Goal: Task Accomplishment & Management: Complete application form

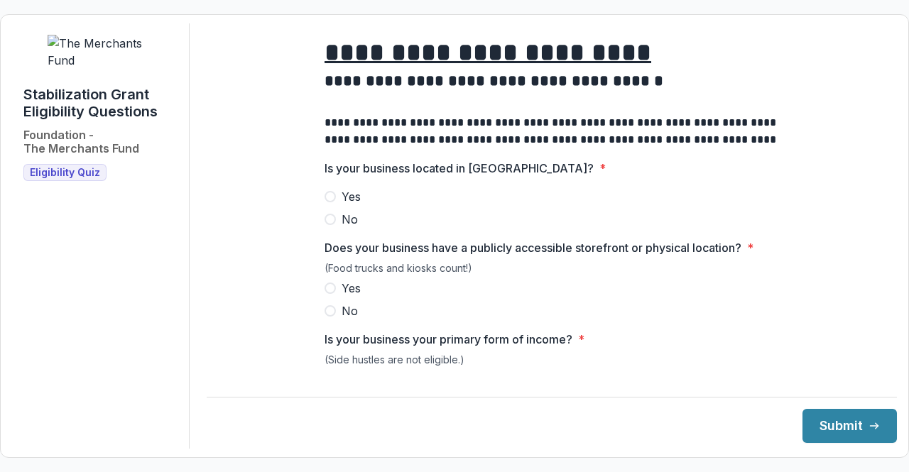
click at [331, 202] on span at bounding box center [329, 196] width 11 height 11
click at [334, 295] on label "Yes" at bounding box center [551, 288] width 454 height 17
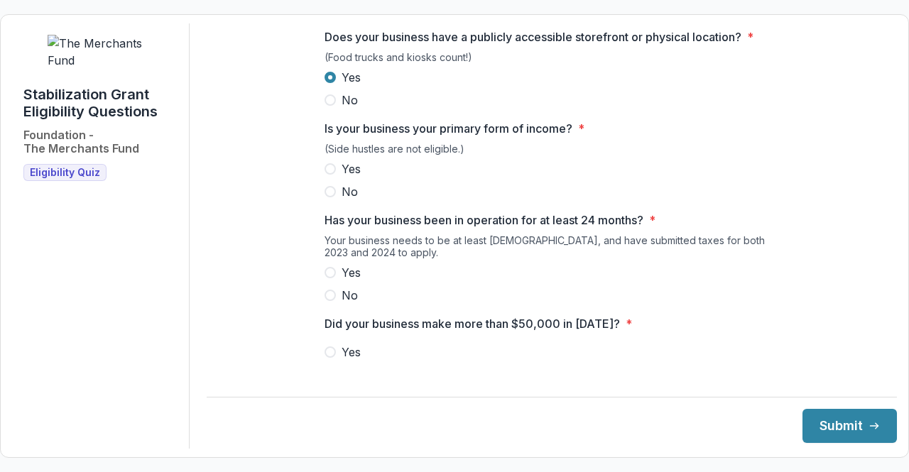
scroll to position [213, 0]
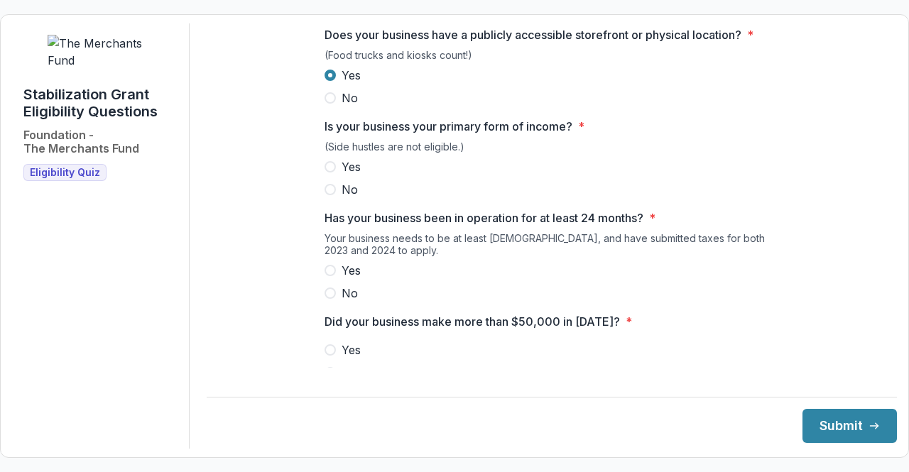
click at [327, 276] on span at bounding box center [329, 270] width 11 height 11
click at [331, 356] on span at bounding box center [329, 349] width 11 height 11
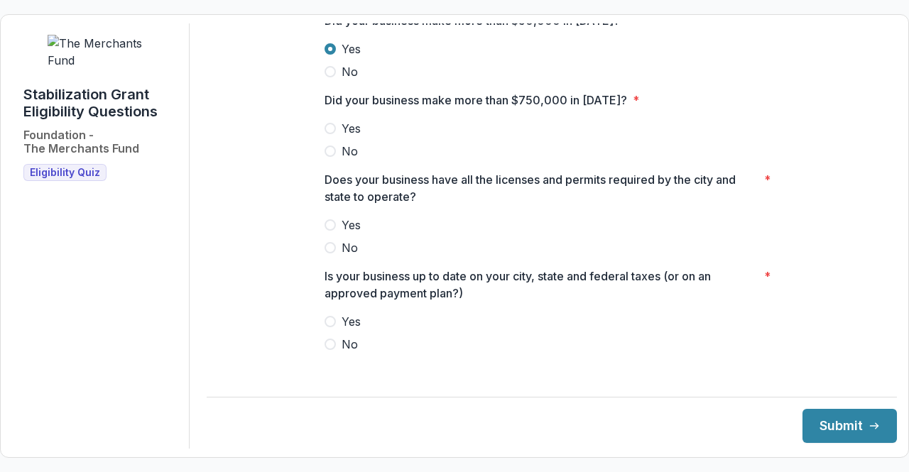
click at [331, 157] on span at bounding box center [329, 151] width 11 height 11
click at [329, 231] on span at bounding box center [329, 224] width 11 height 11
click at [329, 327] on span at bounding box center [329, 321] width 11 height 11
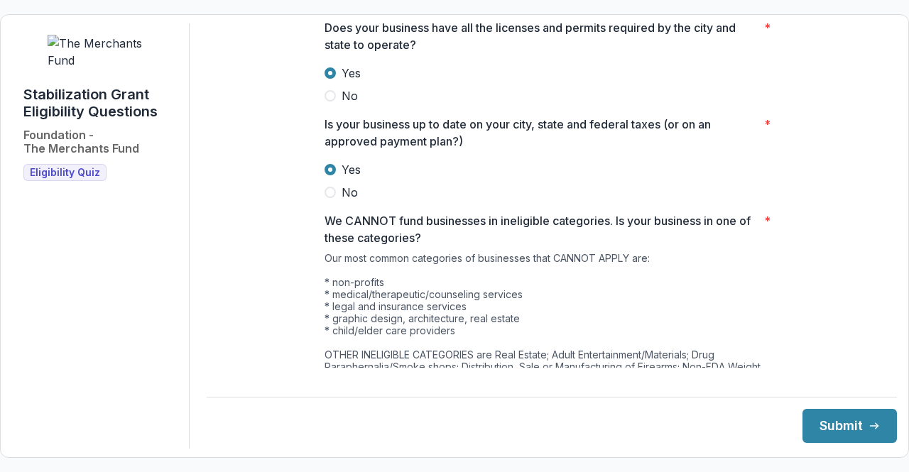
scroll to position [782, 0]
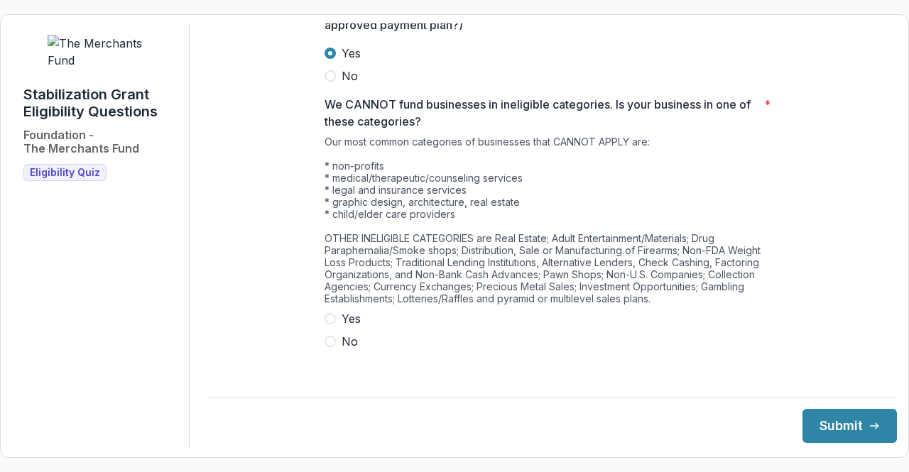
click at [328, 344] on span at bounding box center [329, 341] width 11 height 11
click at [837, 419] on button "Submit" at bounding box center [849, 426] width 94 height 34
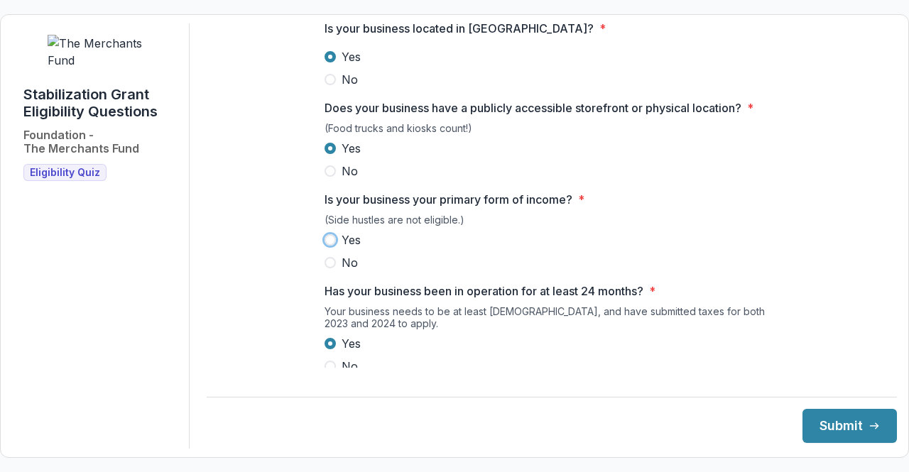
scroll to position [142, 0]
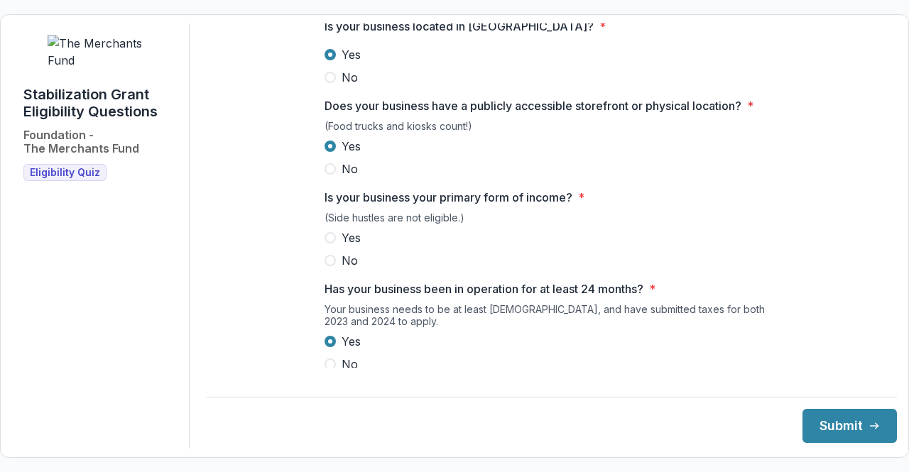
click at [332, 243] on span at bounding box center [329, 237] width 11 height 11
click at [817, 424] on button "Submit" at bounding box center [849, 426] width 94 height 34
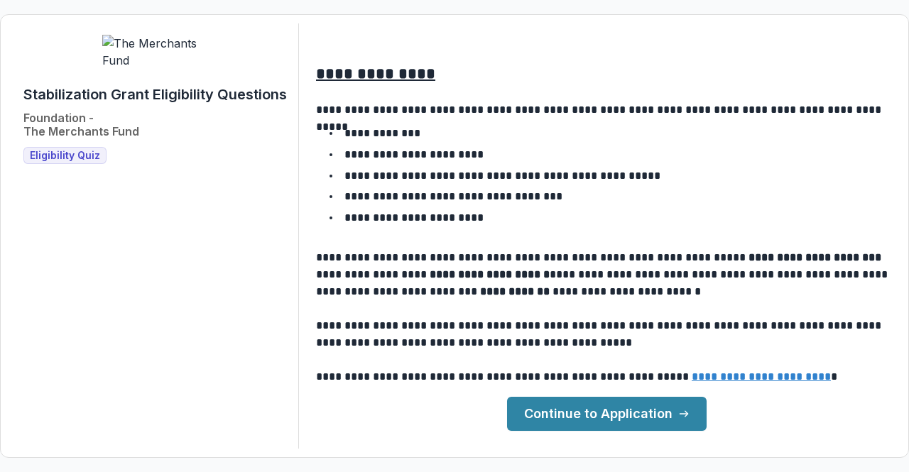
click at [607, 417] on link "Continue to Application" at bounding box center [606, 414] width 199 height 34
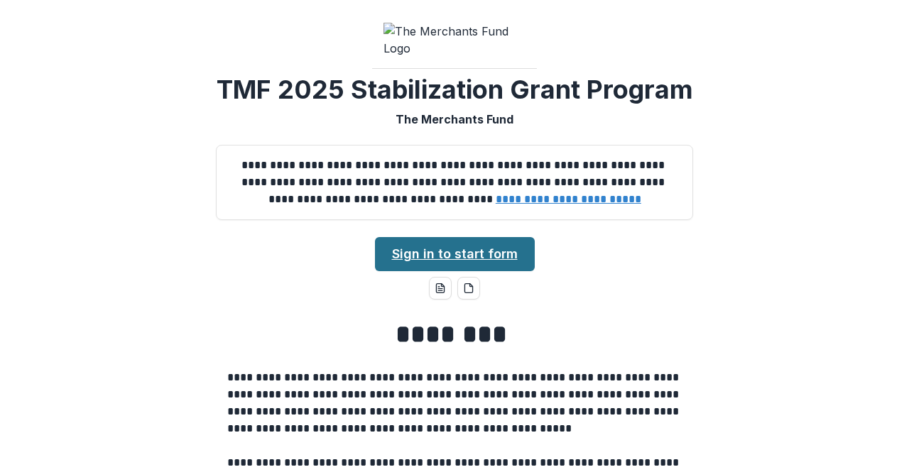
click at [493, 271] on link "Sign in to start form" at bounding box center [455, 254] width 160 height 34
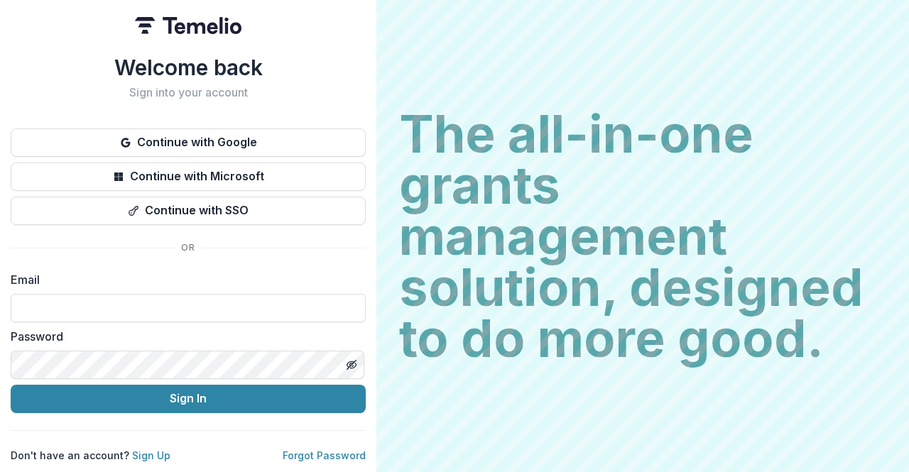
click at [106, 273] on label "Email" at bounding box center [184, 279] width 346 height 17
click at [97, 296] on input at bounding box center [188, 308] width 355 height 28
click at [185, 304] on input "**********" at bounding box center [188, 308] width 355 height 28
type input "*"
type input "**********"
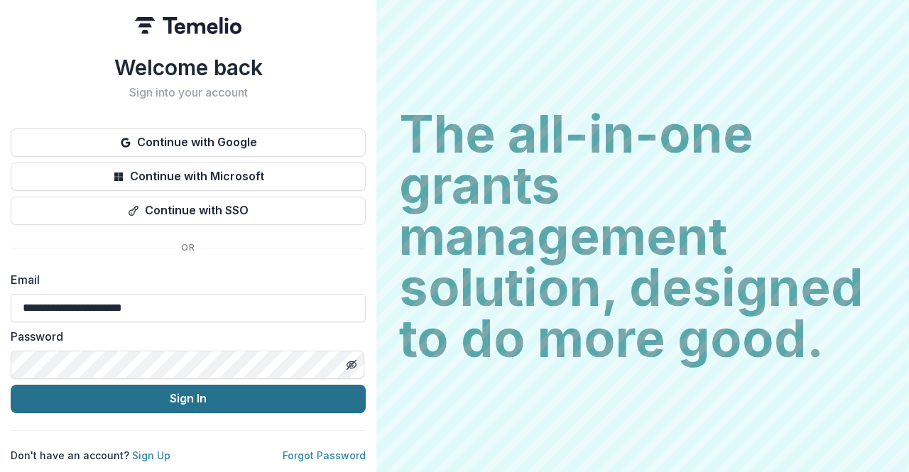
click at [179, 391] on button "Sign In" at bounding box center [188, 399] width 355 height 28
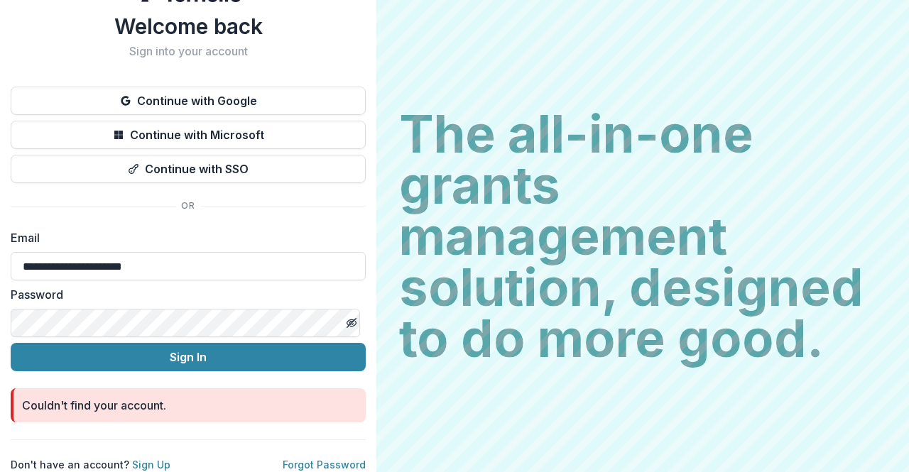
scroll to position [41, 0]
click at [152, 459] on link "Sign Up" at bounding box center [151, 465] width 38 height 12
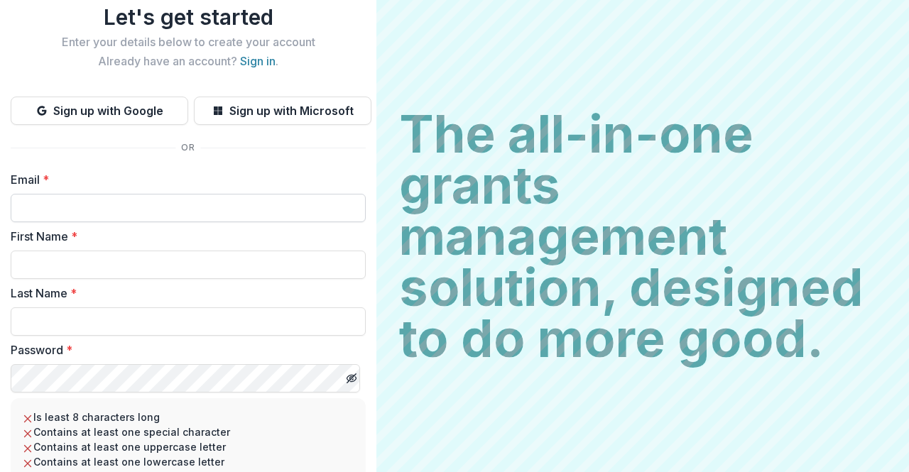
click at [106, 204] on input "Email *" at bounding box center [188, 208] width 355 height 28
type input "**********"
click at [122, 268] on input "First Name *" at bounding box center [188, 265] width 355 height 28
type input "******"
type input "*****"
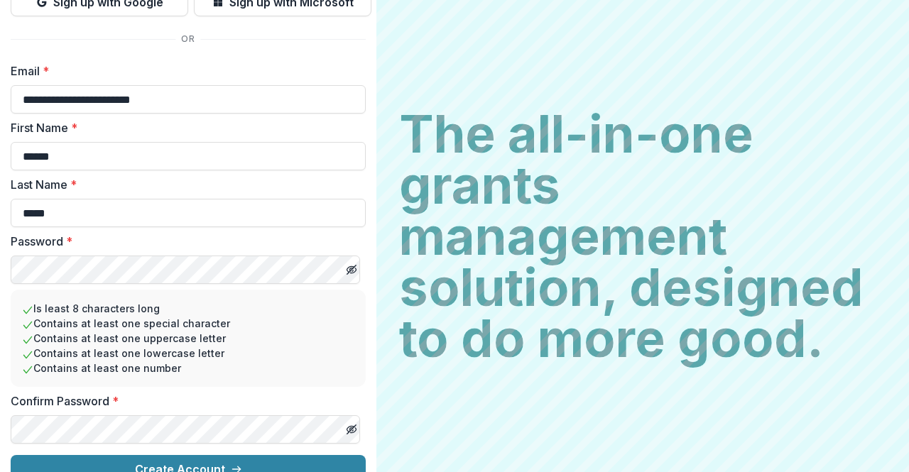
scroll to position [172, 0]
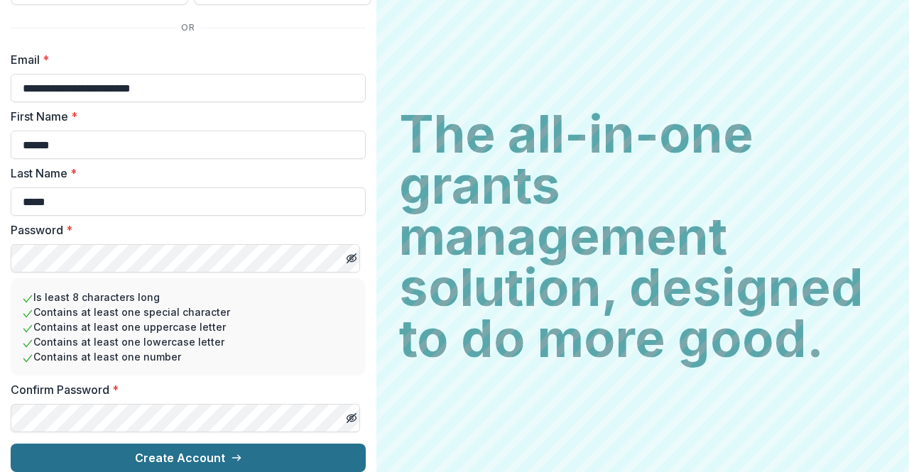
click at [158, 447] on button "Create Account" at bounding box center [188, 458] width 355 height 28
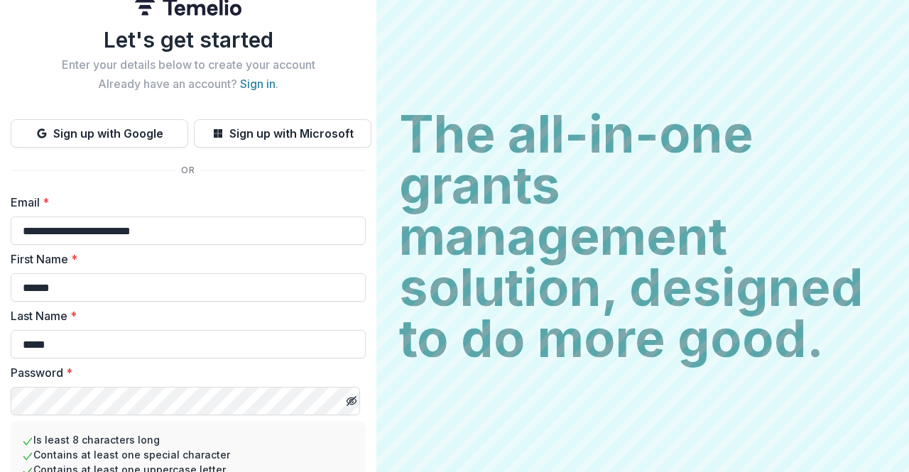
scroll to position [0, 0]
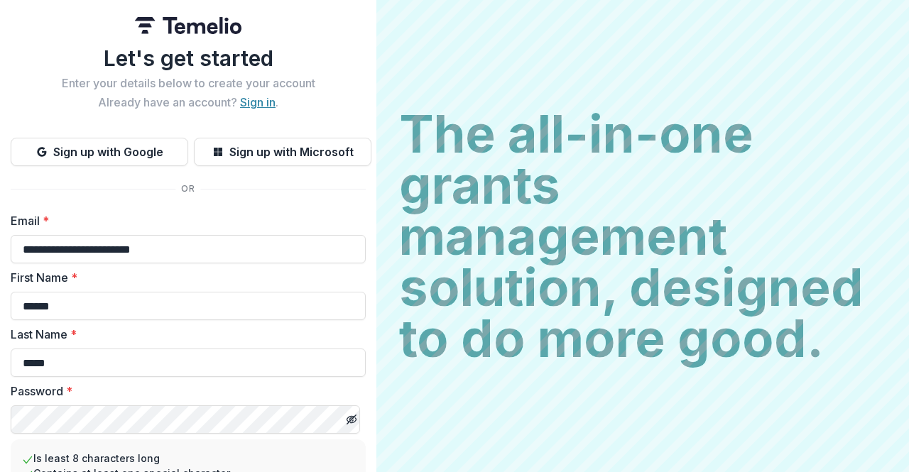
click at [254, 103] on link "Sign in" at bounding box center [257, 102] width 35 height 14
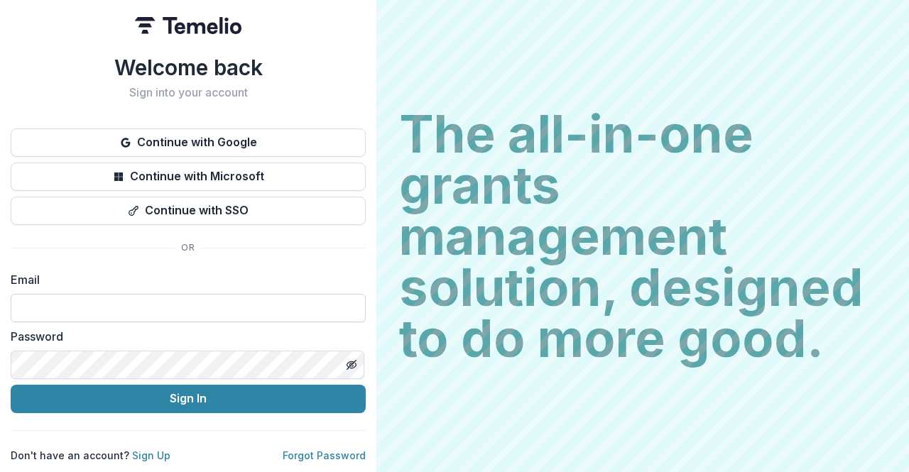
click at [128, 295] on input at bounding box center [188, 308] width 355 height 28
type input "**********"
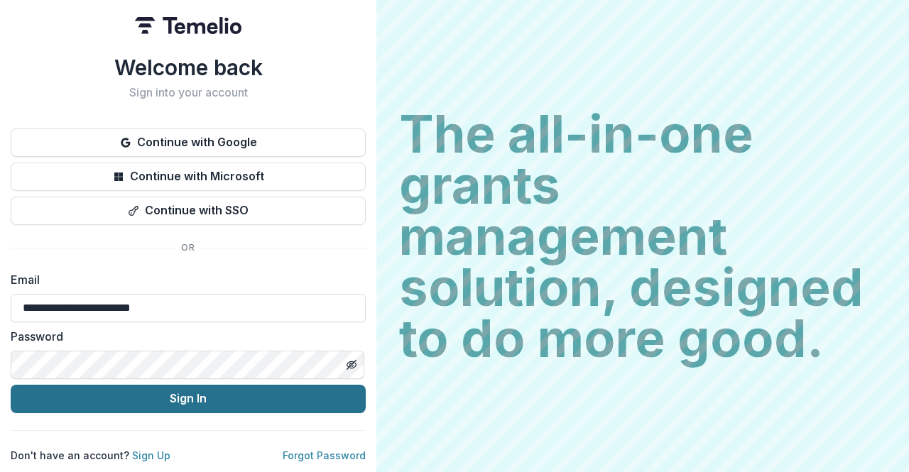
click at [184, 389] on button "Sign In" at bounding box center [188, 399] width 355 height 28
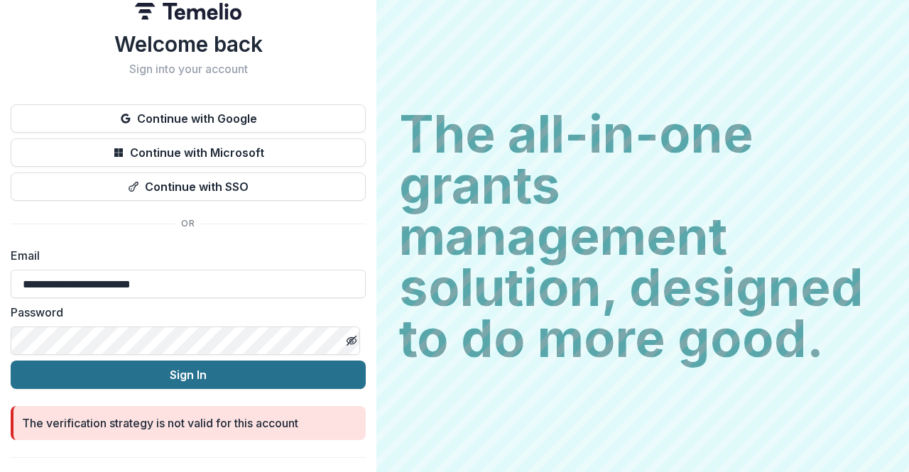
scroll to position [43, 0]
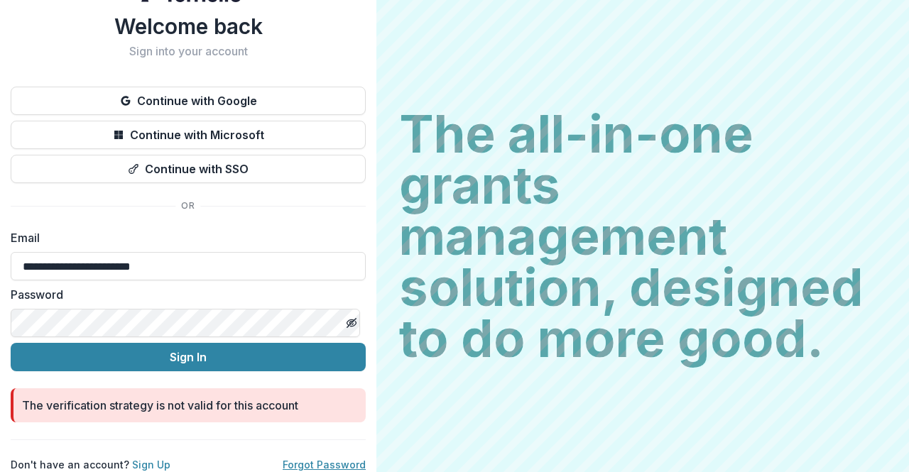
click at [309, 459] on link "Forgot Password" at bounding box center [324, 465] width 83 height 12
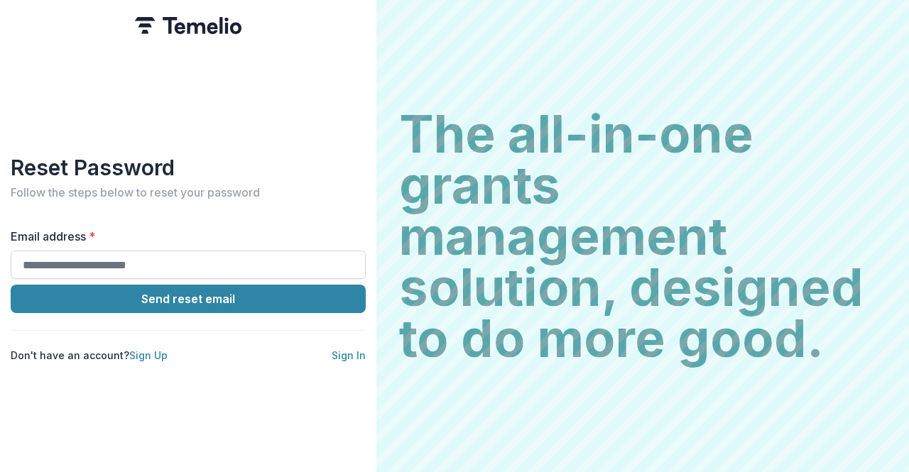
click at [182, 255] on input "Email address *" at bounding box center [188, 265] width 355 height 28
type input "**********"
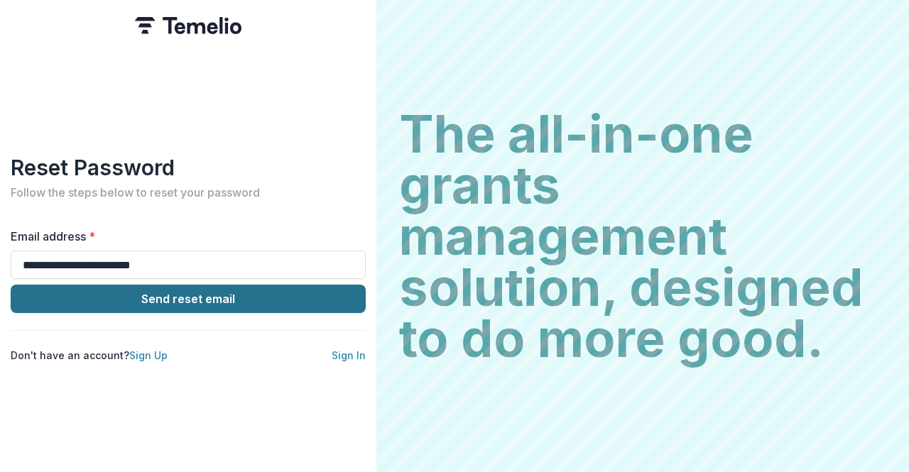
click at [170, 292] on button "Send reset email" at bounding box center [188, 299] width 355 height 28
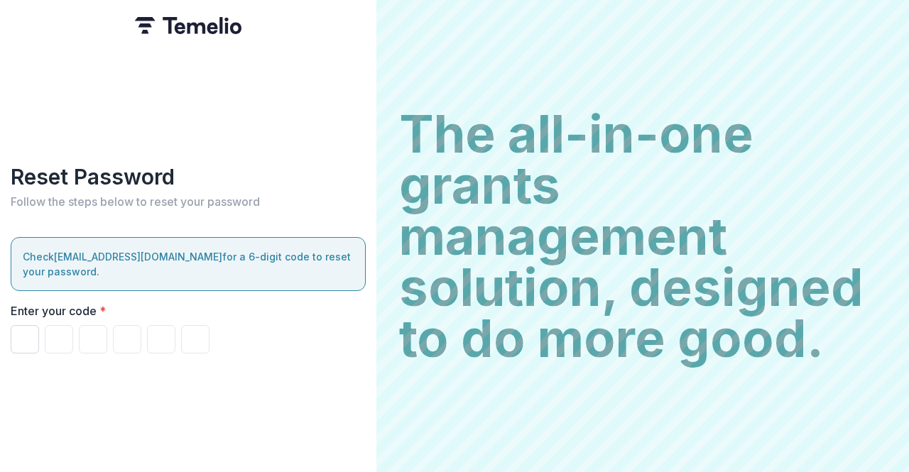
click at [28, 332] on input "Please enter your pin code" at bounding box center [25, 339] width 28 height 28
type input "*"
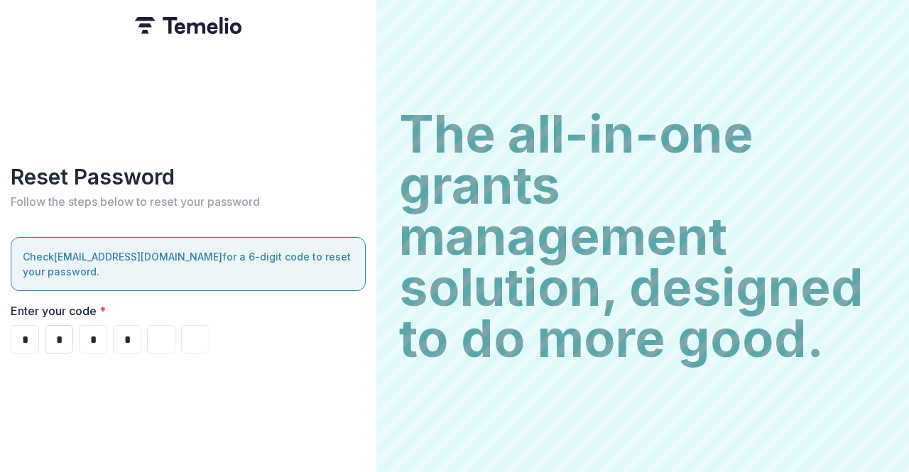
type input "*"
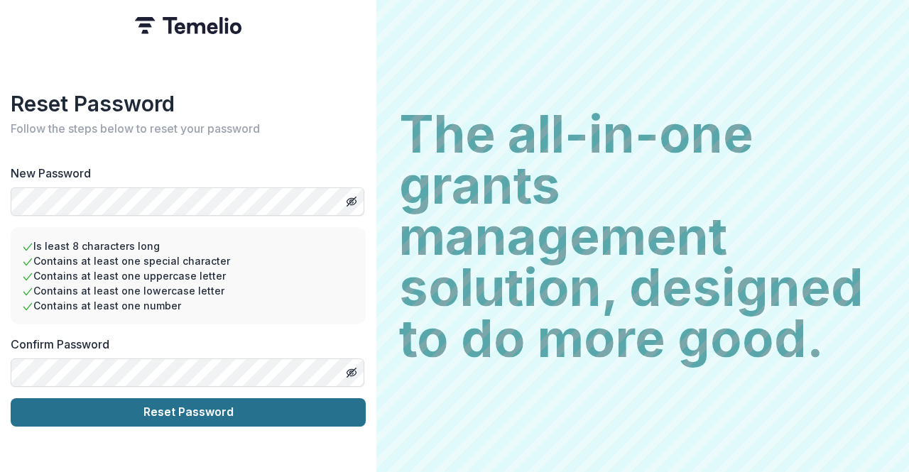
click at [169, 405] on button "Reset Password" at bounding box center [188, 412] width 355 height 28
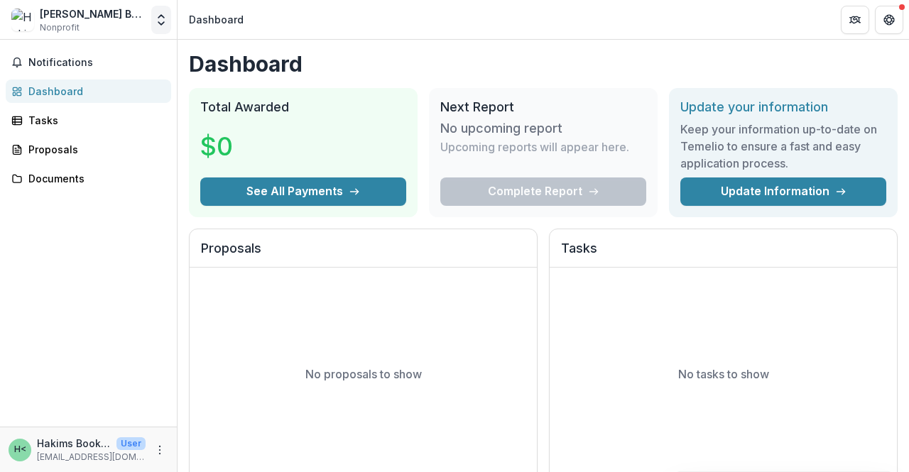
click at [158, 23] on icon "Open entity switcher" at bounding box center [161, 20] width 14 height 14
click at [56, 76] on link "Settings" at bounding box center [89, 78] width 170 height 23
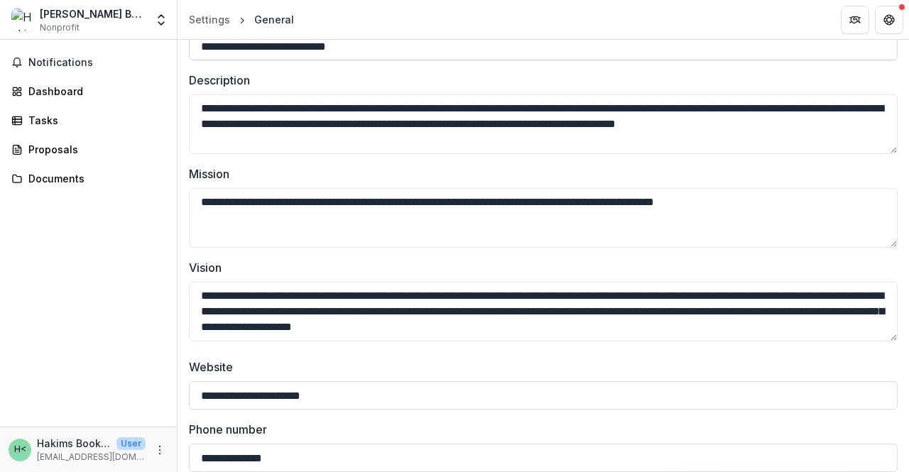
scroll to position [231, 0]
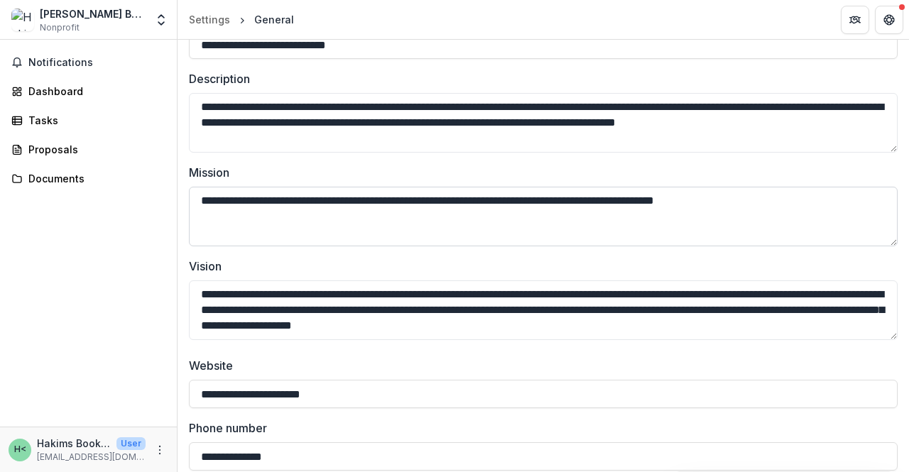
click at [528, 200] on textarea "**********" at bounding box center [543, 217] width 708 height 60
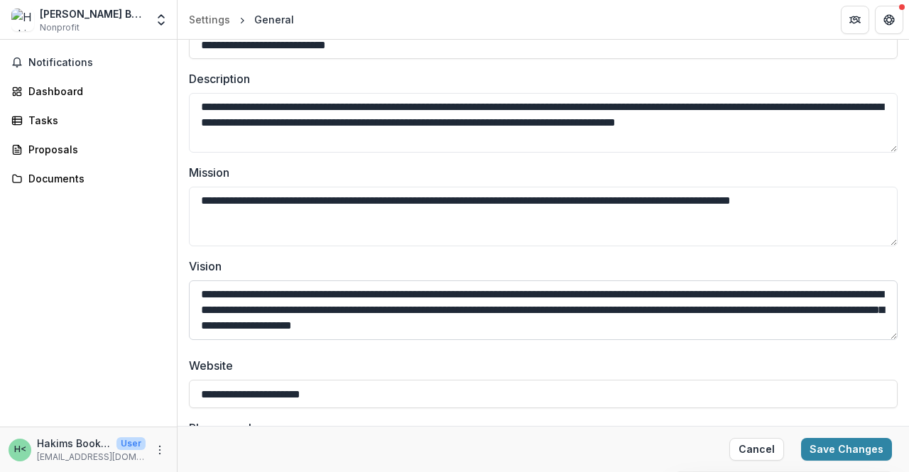
type textarea "**********"
click at [280, 326] on textarea "**********" at bounding box center [543, 310] width 708 height 60
click at [337, 322] on textarea "**********" at bounding box center [543, 310] width 708 height 60
click at [684, 326] on textarea "**********" at bounding box center [543, 310] width 708 height 60
click at [842, 324] on textarea "**********" at bounding box center [543, 310] width 708 height 60
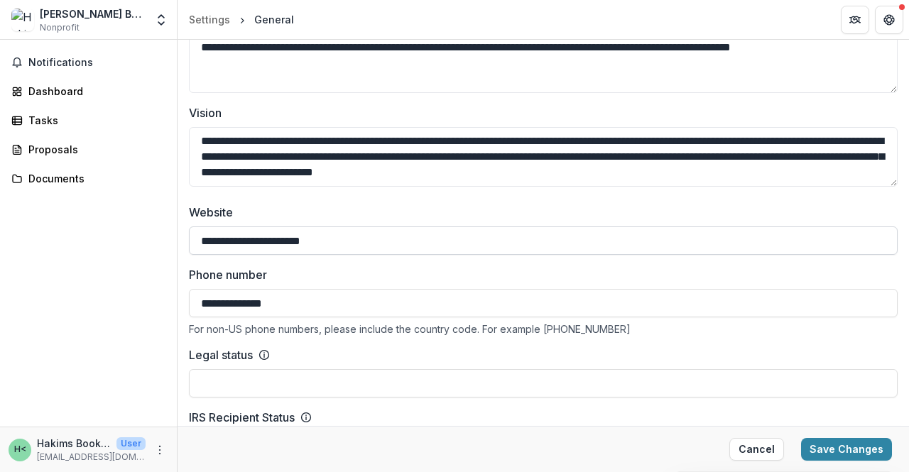
scroll to position [461, 0]
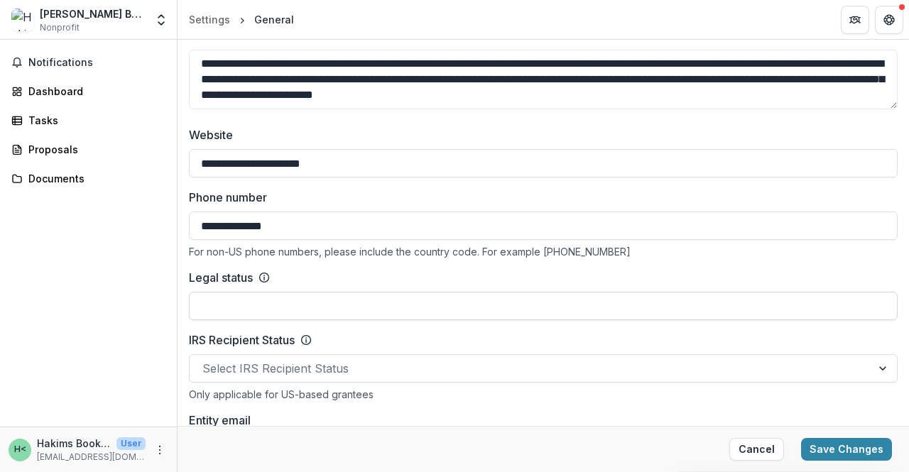
type textarea "**********"
click at [437, 303] on input "Legal status" at bounding box center [543, 306] width 708 height 28
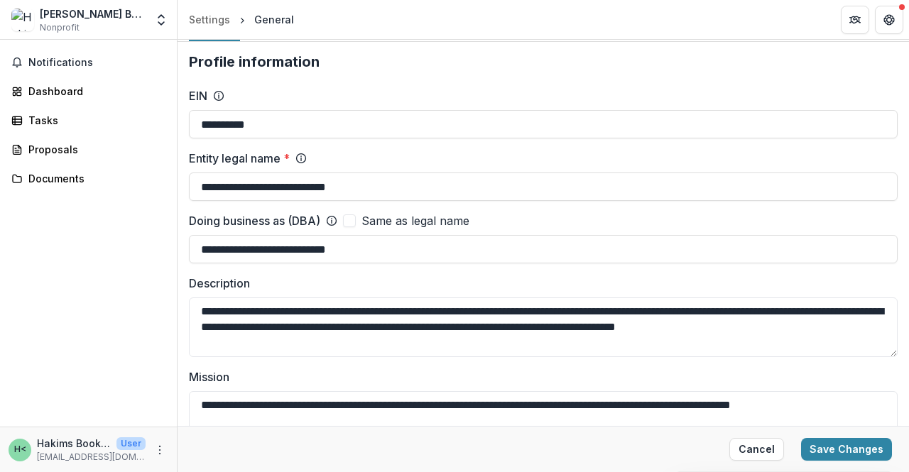
scroll to position [0, 0]
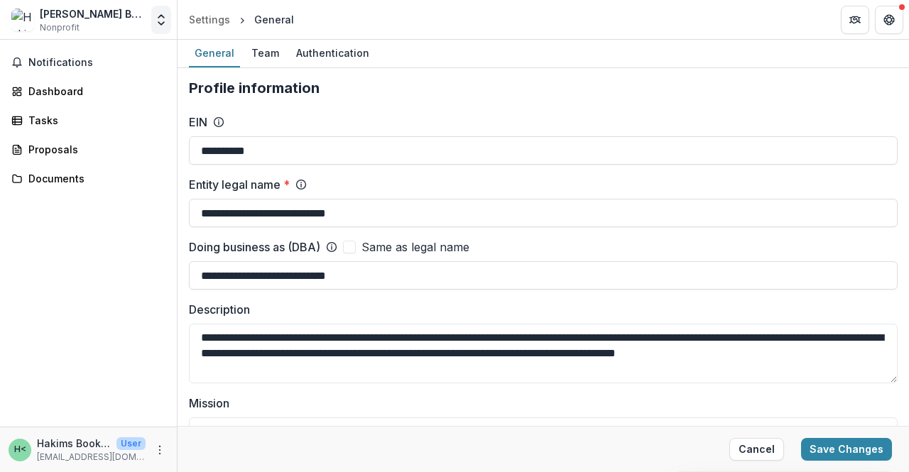
click at [162, 19] on icon "Open entity switcher" at bounding box center [161, 20] width 14 height 14
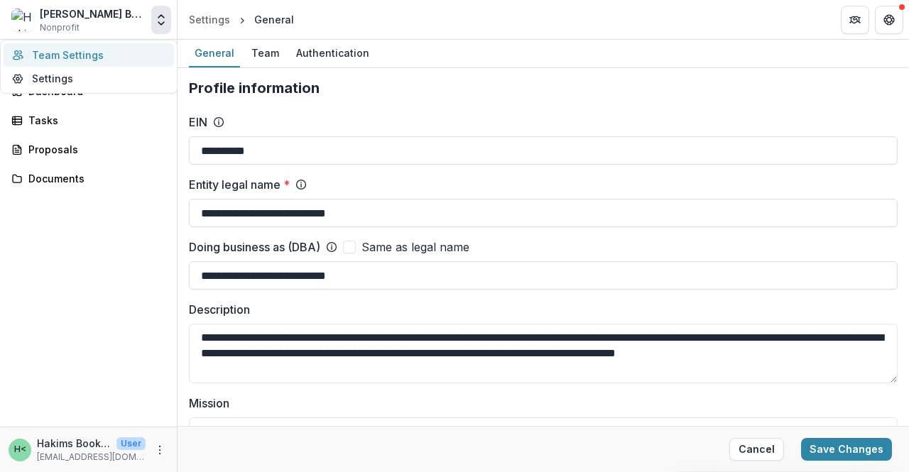
click at [62, 52] on link "Team Settings" at bounding box center [89, 54] width 170 height 23
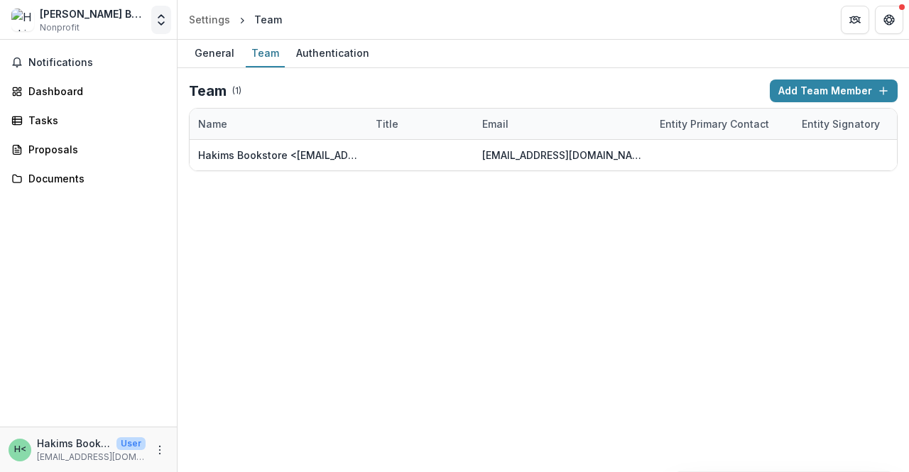
click at [153, 25] on button "Open entity switcher" at bounding box center [161, 20] width 20 height 28
click at [60, 93] on div "Team Settings Settings" at bounding box center [88, 67] width 177 height 54
click at [55, 76] on link "Settings" at bounding box center [89, 78] width 170 height 23
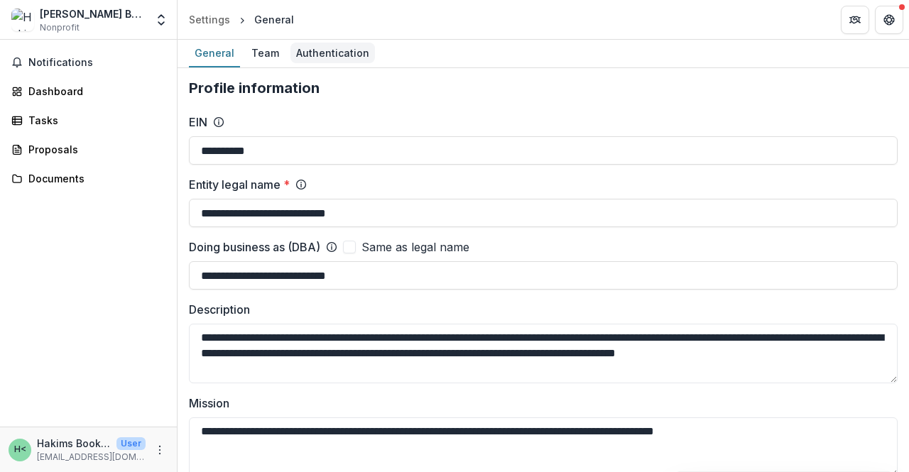
click at [319, 48] on div "Authentication" at bounding box center [332, 53] width 84 height 21
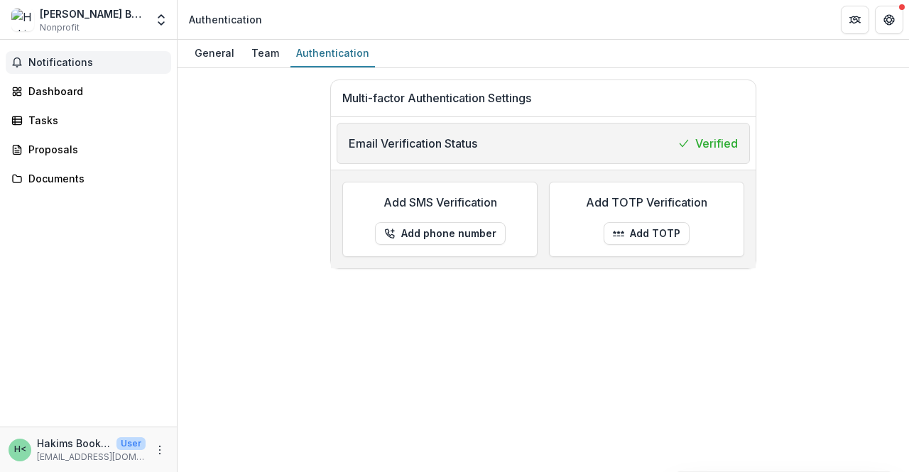
click at [81, 65] on span "Notifications" at bounding box center [96, 63] width 137 height 12
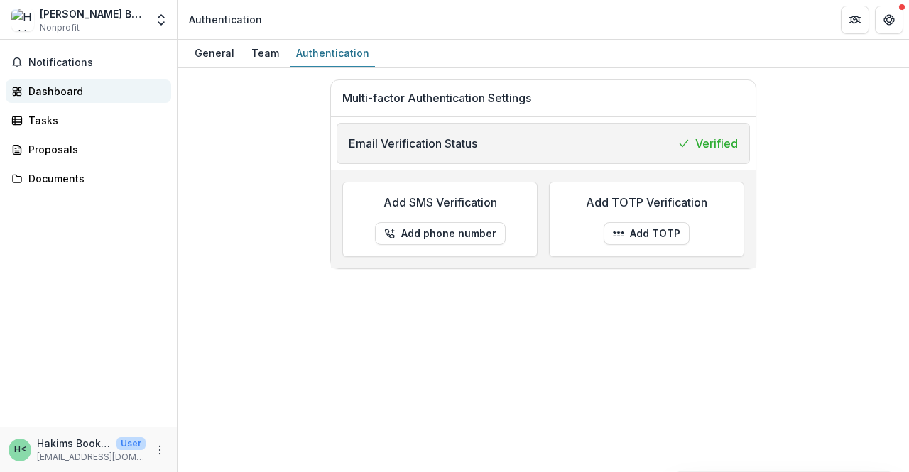
click at [65, 92] on div "Dashboard" at bounding box center [93, 91] width 131 height 15
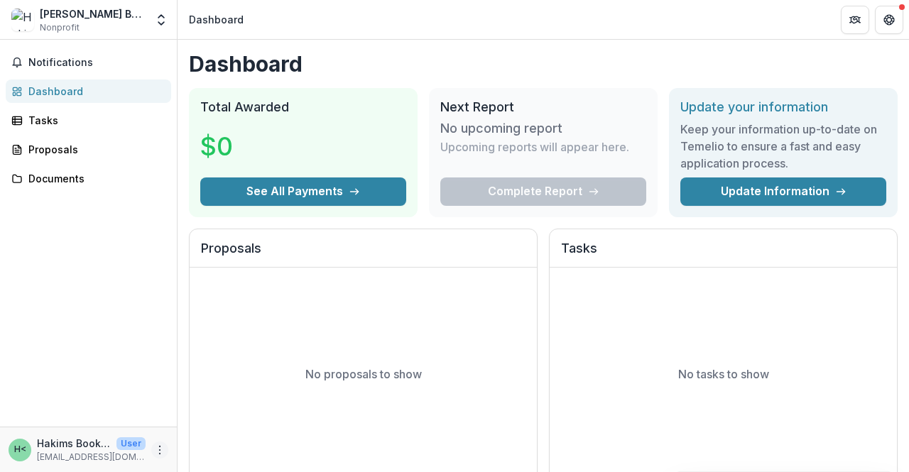
click at [159, 447] on icon "More" at bounding box center [159, 449] width 11 height 11
click at [240, 394] on link "Help Center" at bounding box center [253, 396] width 152 height 23
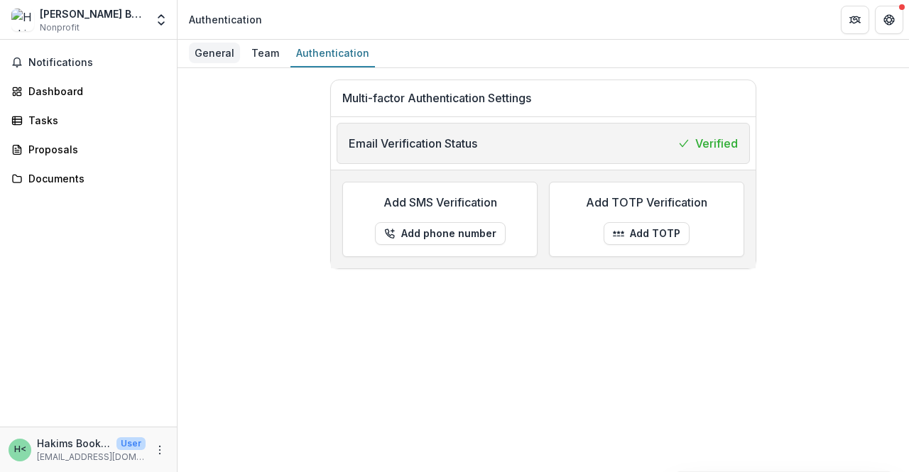
click at [203, 51] on div "General" at bounding box center [214, 53] width 51 height 21
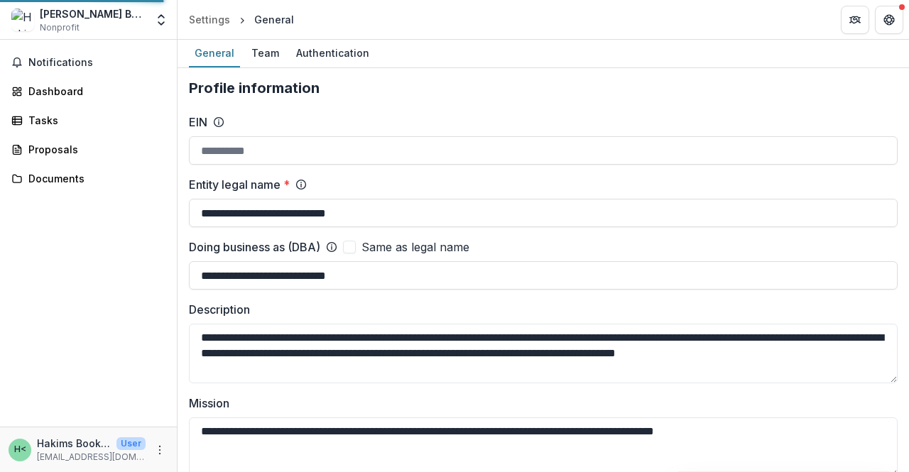
type input "**********"
drag, startPoint x: 359, startPoint y: 90, endPoint x: 640, endPoint y: 205, distance: 303.7
click at [640, 205] on input "**********" at bounding box center [543, 213] width 708 height 28
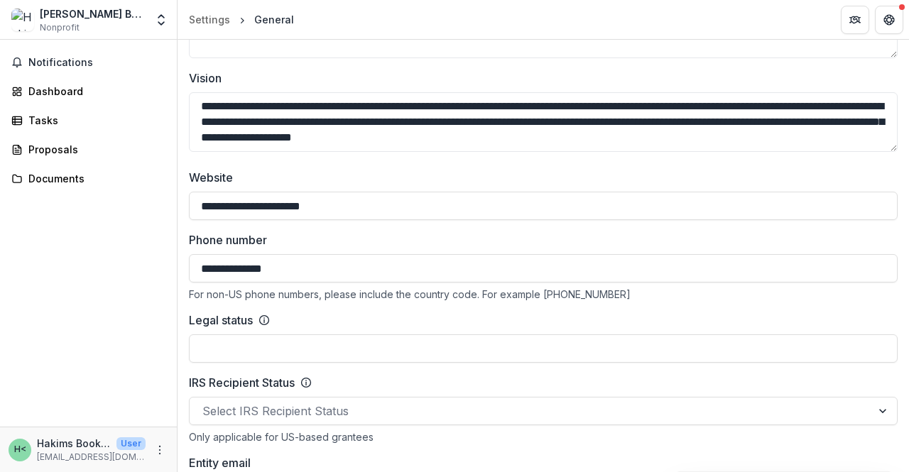
scroll to position [585, 0]
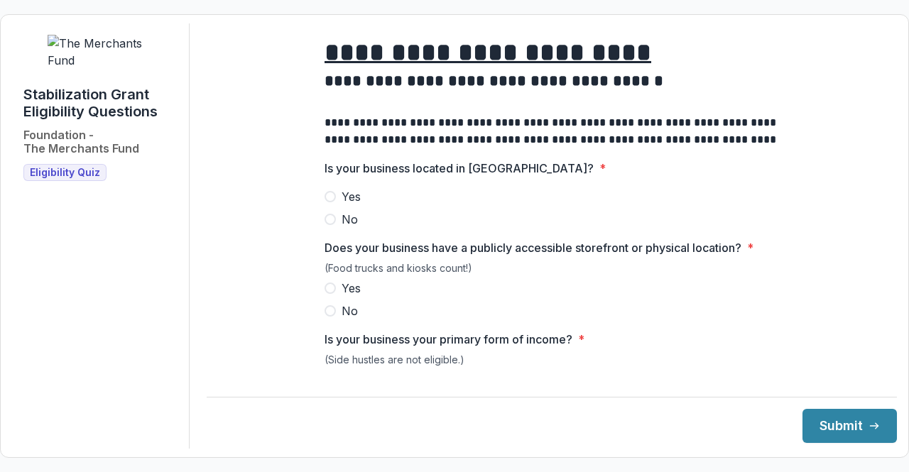
click at [332, 202] on span at bounding box center [329, 196] width 11 height 11
click at [329, 294] on span at bounding box center [329, 288] width 11 height 11
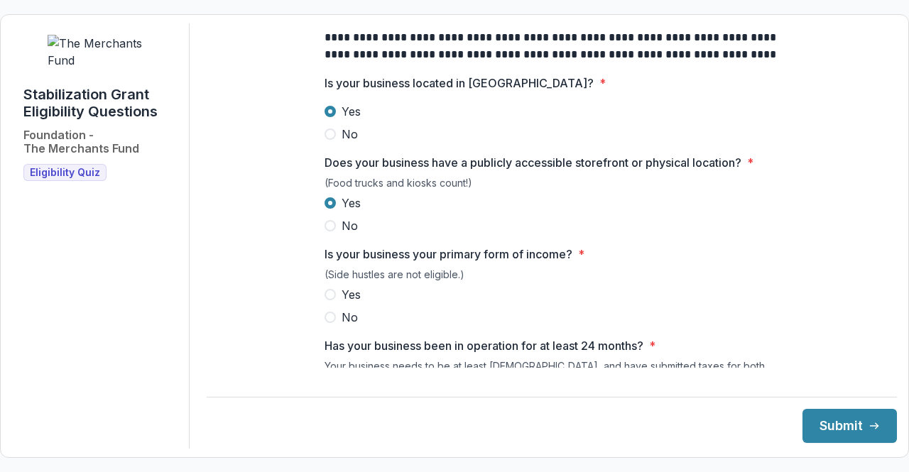
scroll to position [109, 0]
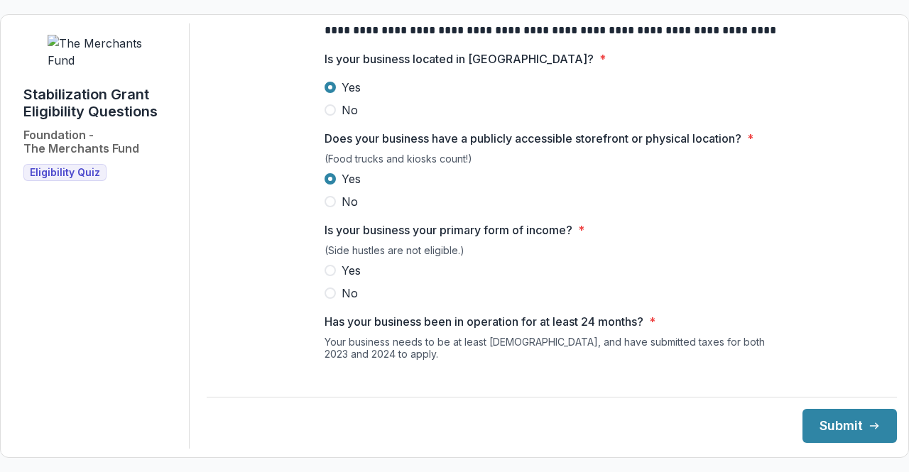
click at [327, 276] on span at bounding box center [329, 270] width 11 height 11
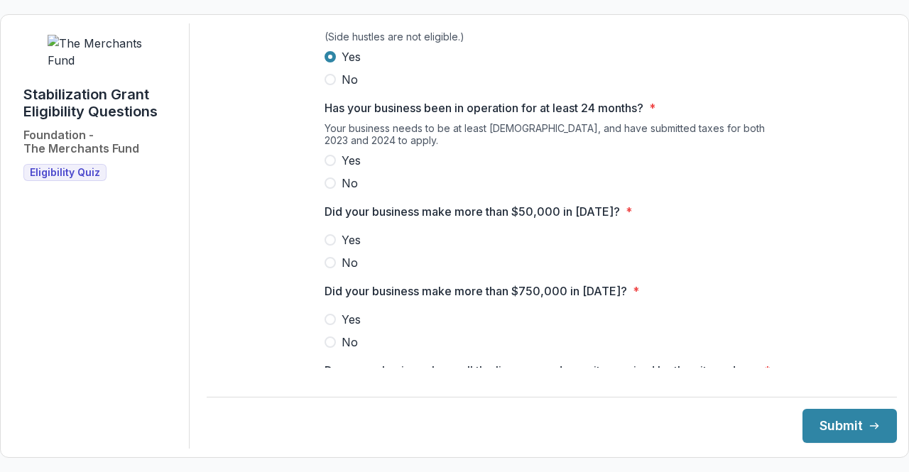
scroll to position [324, 0]
click at [331, 168] on label "Yes" at bounding box center [551, 159] width 454 height 17
click at [328, 245] on span at bounding box center [329, 239] width 11 height 11
click at [326, 347] on span at bounding box center [329, 341] width 11 height 11
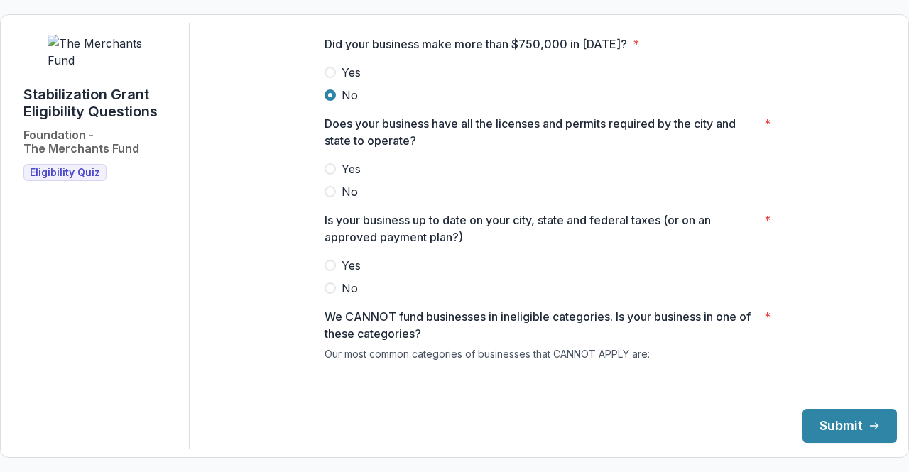
scroll to position [571, 0]
click at [329, 174] on span at bounding box center [329, 168] width 11 height 11
click at [328, 270] on span at bounding box center [329, 264] width 11 height 11
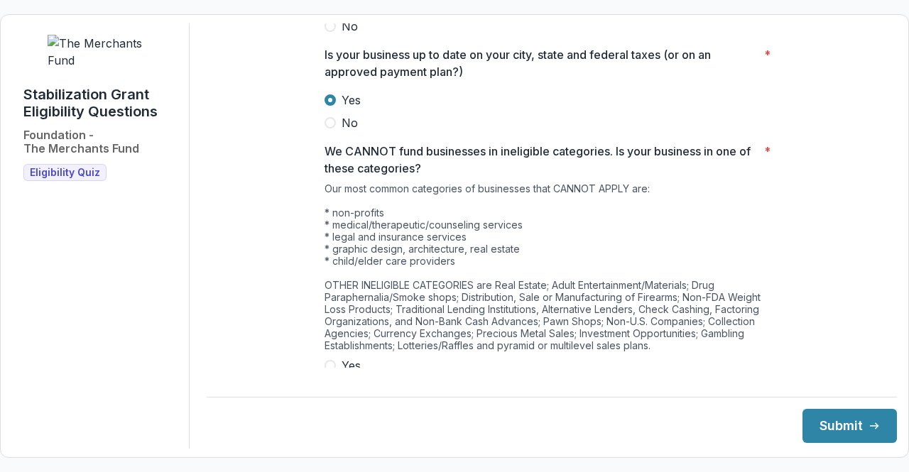
scroll to position [782, 0]
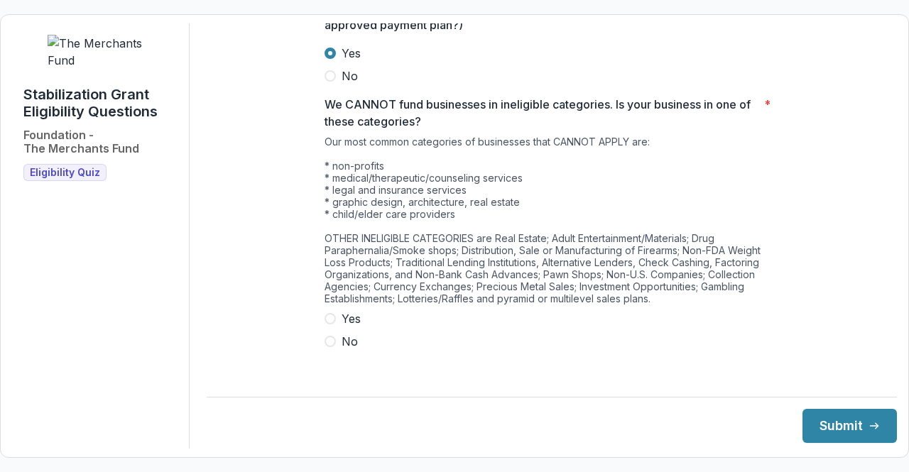
drag, startPoint x: 328, startPoint y: 347, endPoint x: 908, endPoint y: 426, distance: 585.3
click at [908, 426] on form "**********" at bounding box center [454, 236] width 909 height 444
click at [840, 422] on button "Submit" at bounding box center [849, 426] width 94 height 34
click at [326, 346] on span at bounding box center [329, 341] width 11 height 11
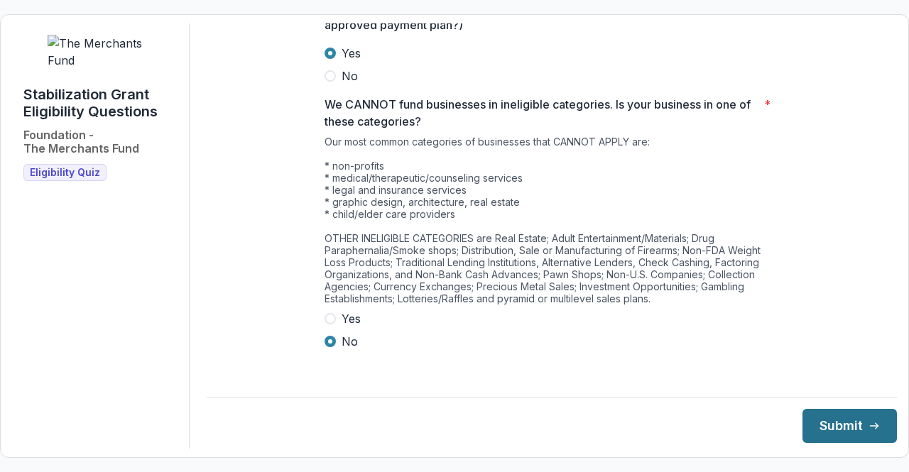
click at [836, 422] on button "Submit" at bounding box center [849, 426] width 94 height 34
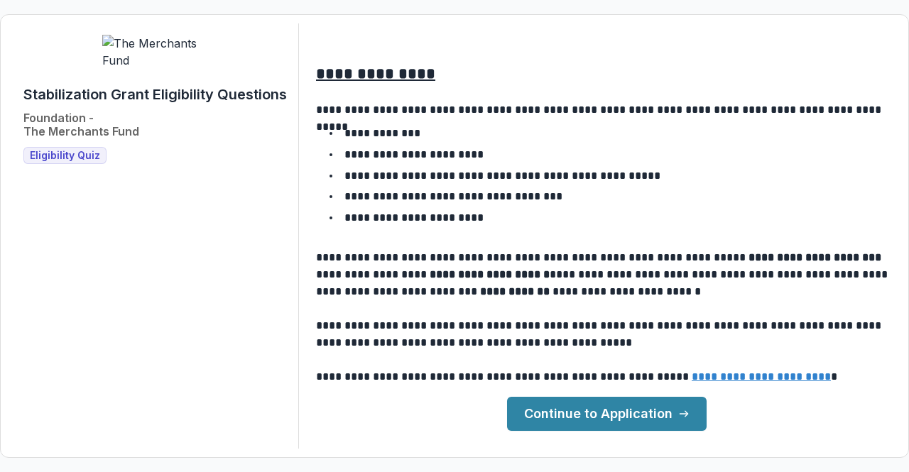
click at [606, 408] on link "Continue to Application" at bounding box center [606, 414] width 199 height 34
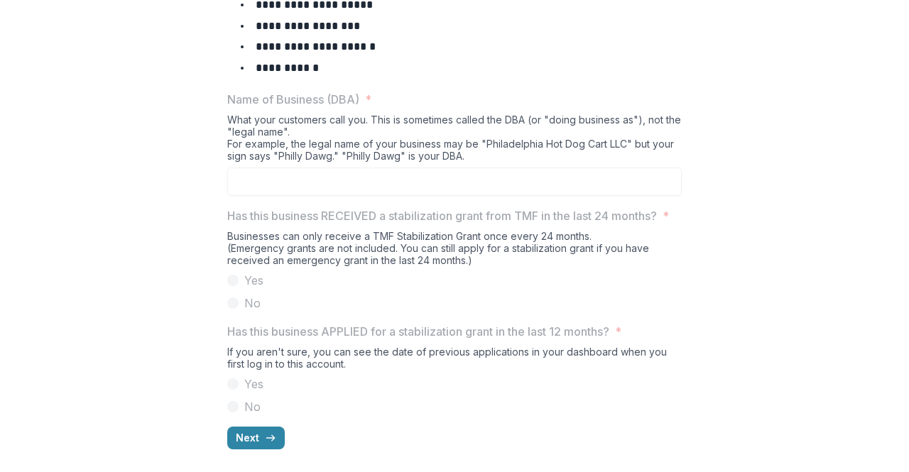
scroll to position [772, 0]
click at [243, 435] on button "Next" at bounding box center [256, 438] width 58 height 23
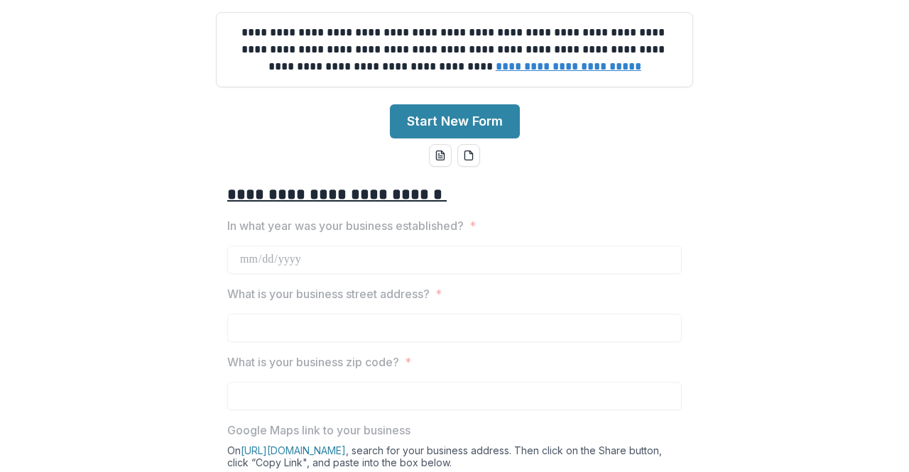
scroll to position [136, 0]
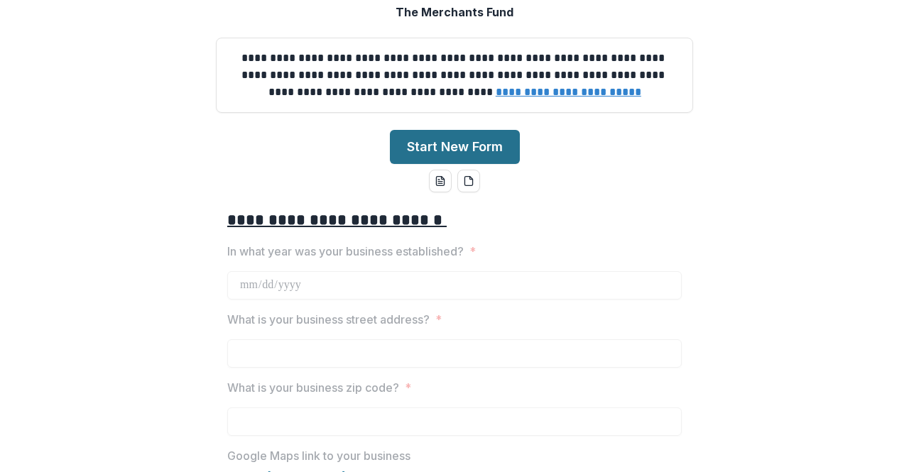
click at [447, 164] on button "Start New Form" at bounding box center [455, 147] width 130 height 34
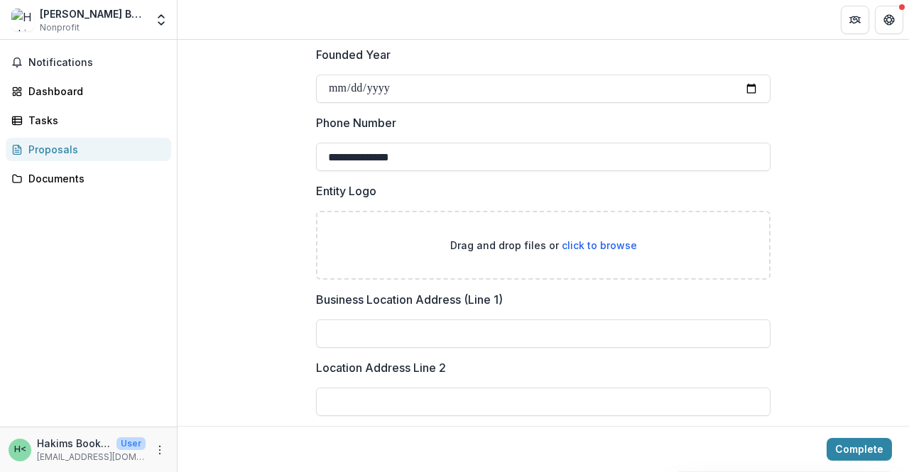
scroll to position [468, 0]
click at [515, 295] on label "Business Location Address (Line 1)" at bounding box center [539, 298] width 446 height 17
click at [515, 319] on input "Business Location Address (Line 1)" at bounding box center [543, 333] width 454 height 28
type input "**********"
click at [454, 376] on div "Location Address Line 2" at bounding box center [543, 386] width 454 height 57
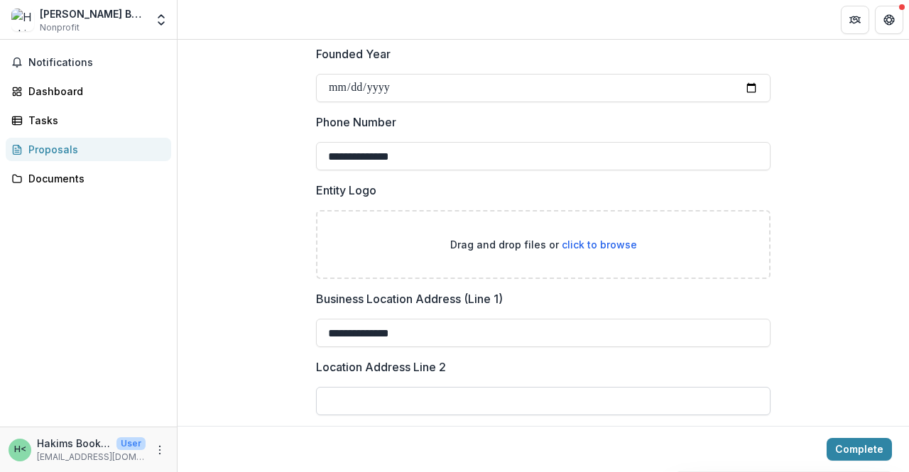
click at [412, 397] on input "Location Address Line 2" at bounding box center [543, 401] width 454 height 28
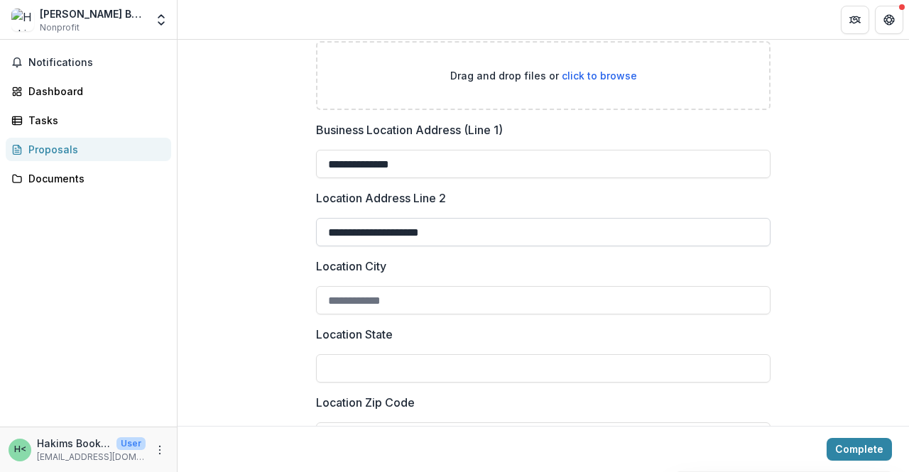
scroll to position [730, 0]
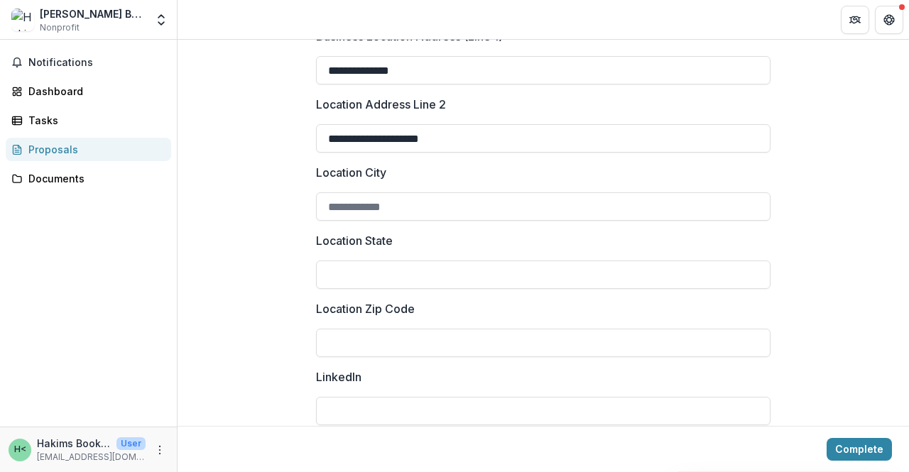
click at [417, 258] on div at bounding box center [543, 258] width 454 height 6
click at [444, 136] on input "**********" at bounding box center [543, 138] width 454 height 28
type input "*"
click at [407, 270] on input "Location State" at bounding box center [543, 275] width 454 height 28
type input "**"
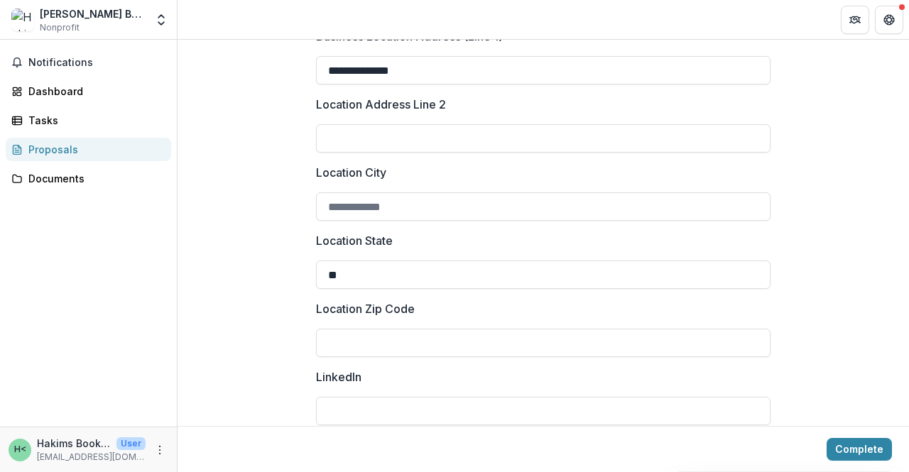
type input "**********"
type input "*****"
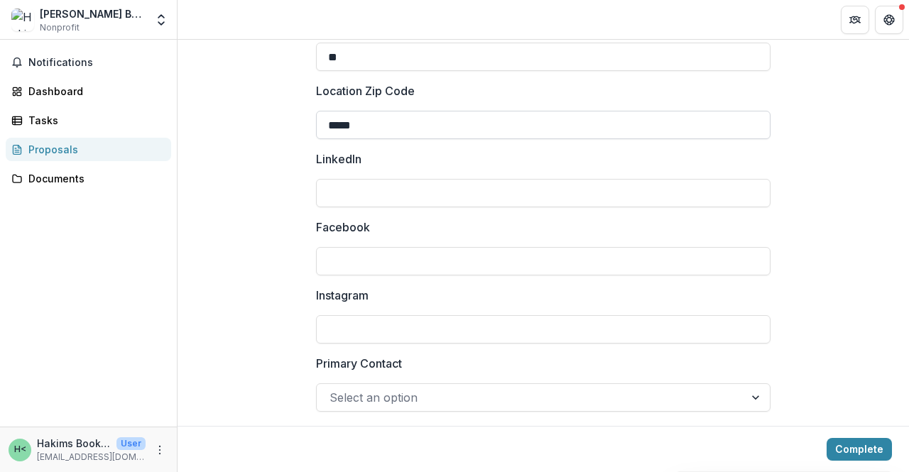
scroll to position [954, 0]
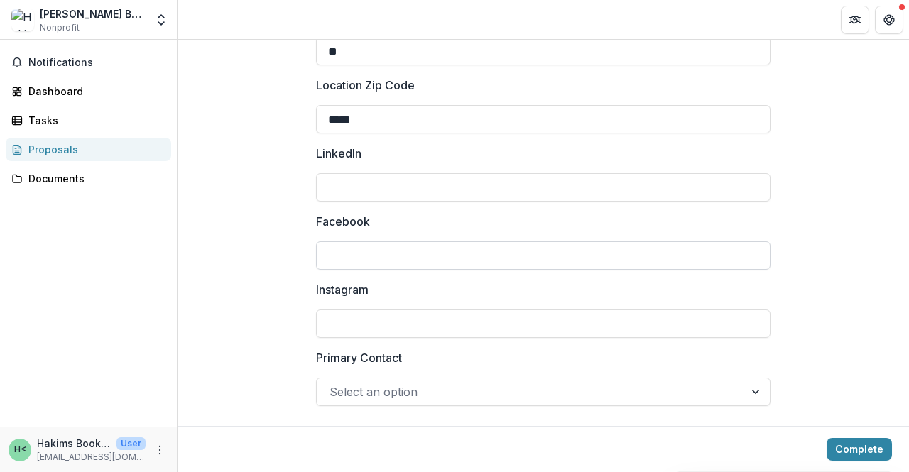
click at [382, 248] on input "Facebook" at bounding box center [543, 255] width 454 height 28
type input "**********"
click at [342, 323] on input "Instagram" at bounding box center [543, 324] width 454 height 28
type input "**********"
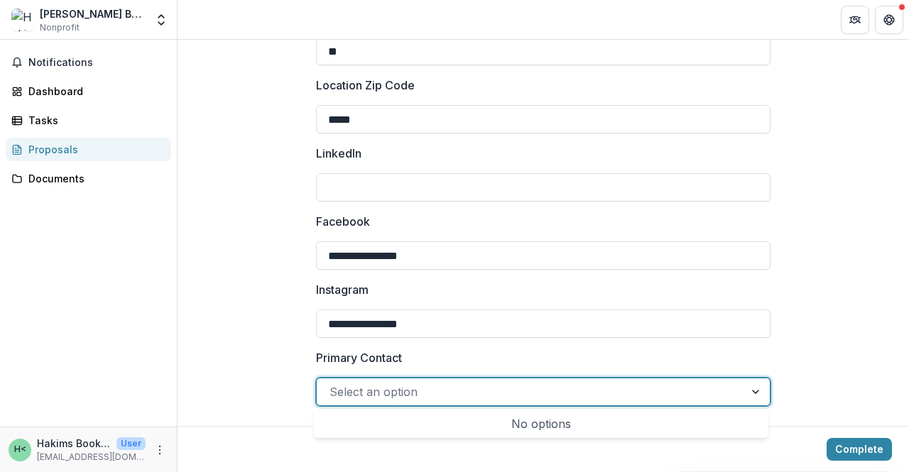
click at [751, 391] on div at bounding box center [757, 391] width 26 height 27
click at [439, 382] on div at bounding box center [530, 392] width 402 height 20
click at [748, 386] on div at bounding box center [757, 391] width 26 height 27
click at [538, 429] on div "No options" at bounding box center [541, 424] width 449 height 28
click at [423, 380] on div "Select an option" at bounding box center [530, 391] width 427 height 23
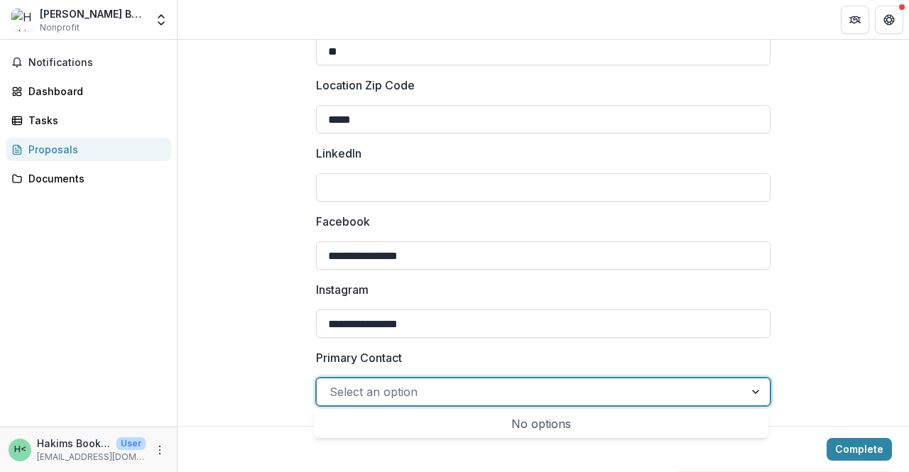
click at [423, 380] on div "Select an option" at bounding box center [530, 391] width 427 height 23
type input "**********"
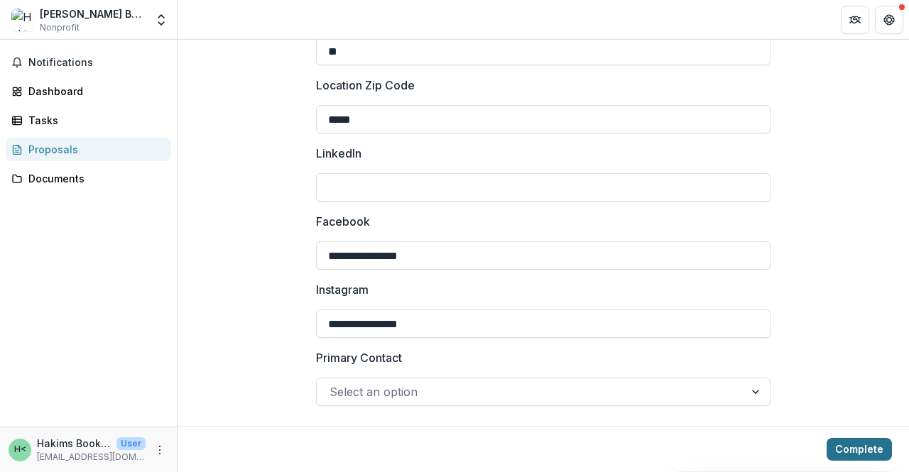
click at [862, 451] on button "Complete" at bounding box center [858, 449] width 65 height 23
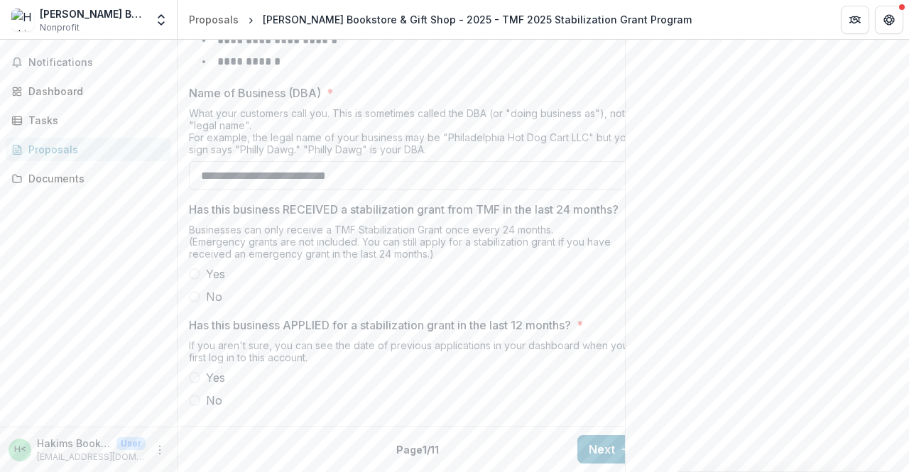
scroll to position [774, 0]
click at [197, 291] on span at bounding box center [194, 296] width 11 height 11
click at [194, 395] on span at bounding box center [194, 400] width 11 height 11
click at [599, 437] on button "Next" at bounding box center [610, 449] width 66 height 28
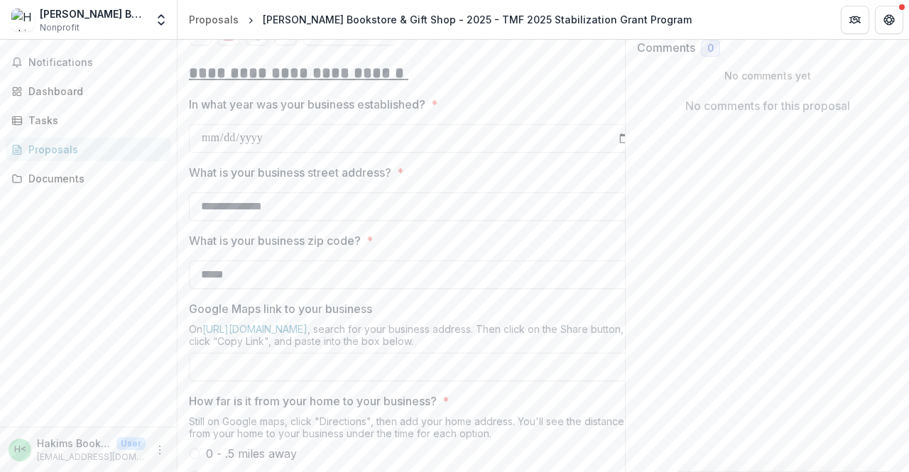
scroll to position [251, 0]
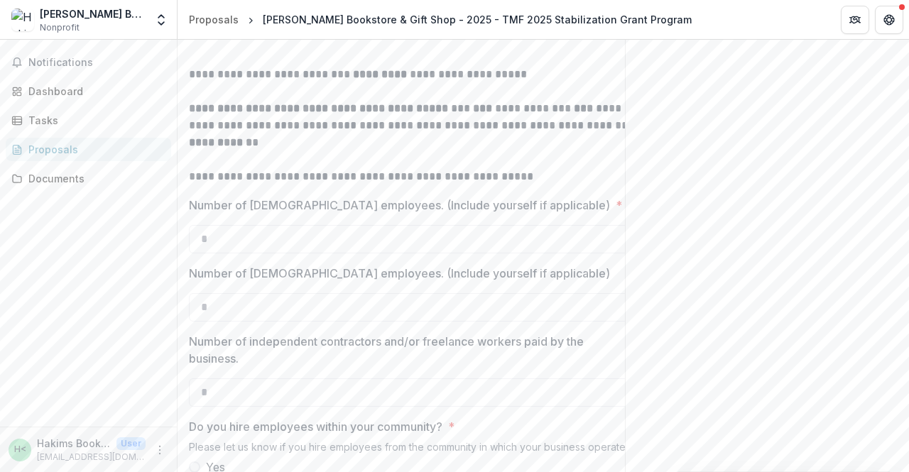
scroll to position [433, 0]
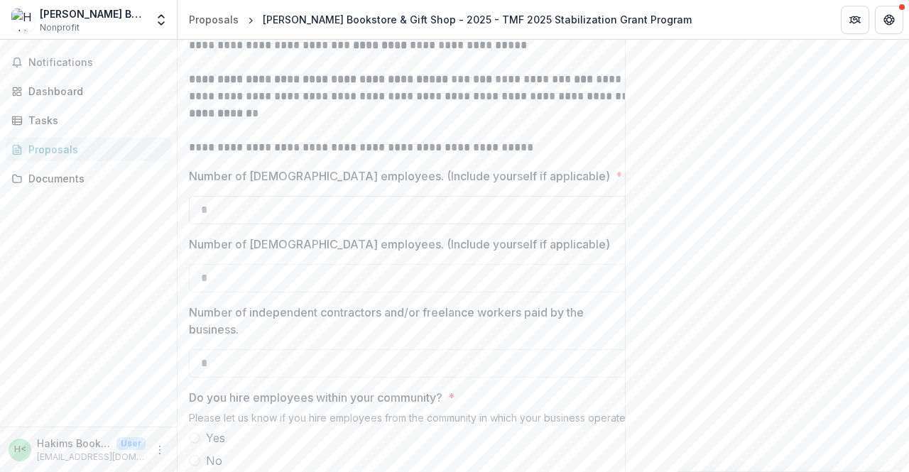
click at [209, 224] on input "Number of [DEMOGRAPHIC_DATA] employees. (Include yourself if applicable) *" at bounding box center [416, 210] width 454 height 28
type input "*"
click at [214, 292] on input "Number of [DEMOGRAPHIC_DATA] employees. (Include yourself if applicable)" at bounding box center [416, 278] width 454 height 28
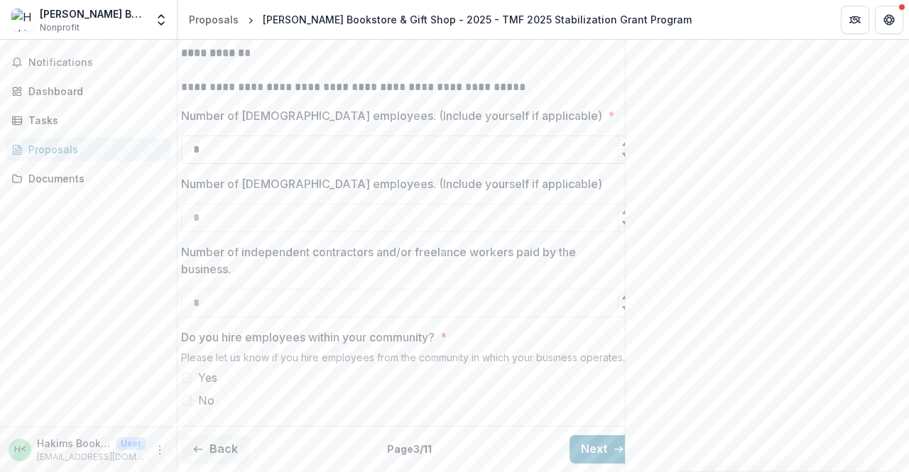
scroll to position [557, 0]
drag, startPoint x: 272, startPoint y: 295, endPoint x: 187, endPoint y: 390, distance: 127.2
click at [187, 395] on span at bounding box center [186, 400] width 11 height 11
click at [200, 435] on button "Back" at bounding box center [215, 449] width 68 height 28
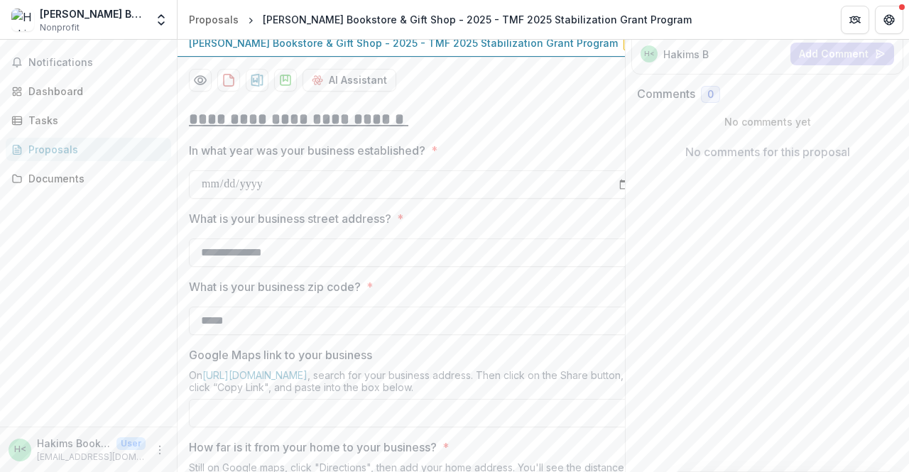
scroll to position [258, 0]
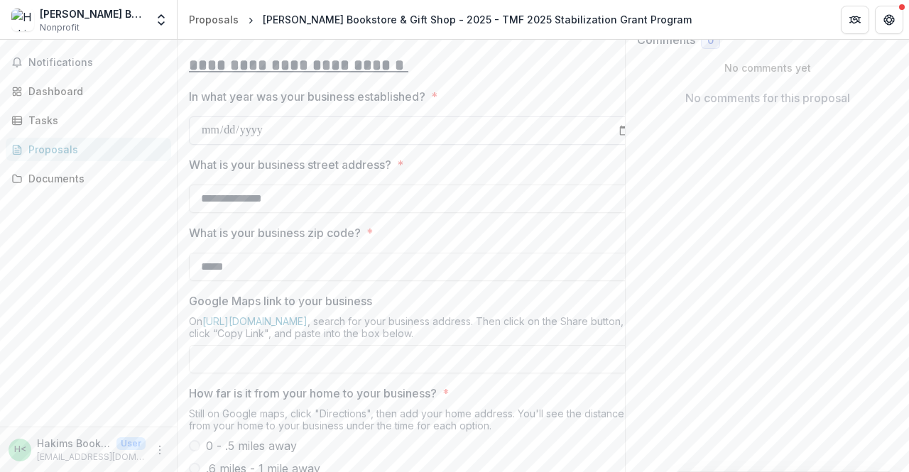
click at [267, 145] on input "In what year was your business established? *" at bounding box center [416, 130] width 454 height 28
click at [279, 145] on input "In what year was your business established? *" at bounding box center [416, 130] width 454 height 28
click at [199, 145] on input "In what year was your business established? *" at bounding box center [416, 130] width 454 height 28
click at [268, 145] on input "In what year was your business established? *" at bounding box center [416, 130] width 454 height 28
click at [245, 145] on input "In what year was your business established? *" at bounding box center [416, 130] width 454 height 28
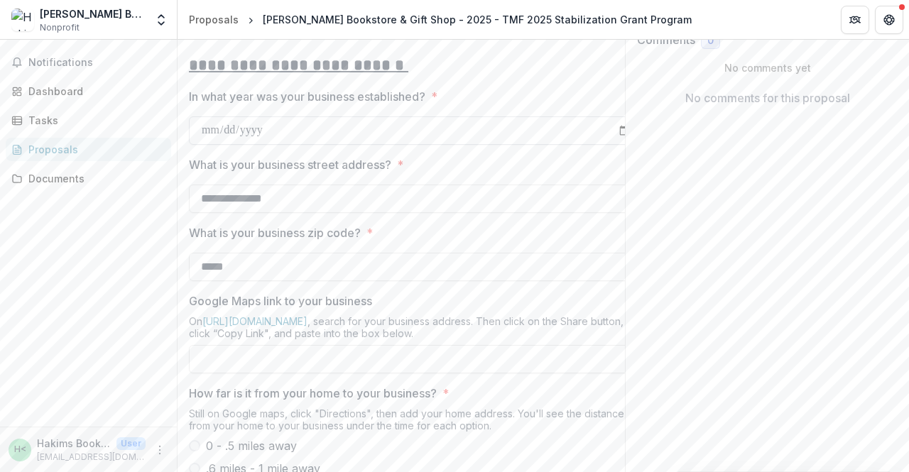
click at [274, 145] on input "In what year was your business established? *" at bounding box center [416, 130] width 454 height 28
click at [220, 145] on input "In what year was your business established? *" at bounding box center [416, 130] width 454 height 28
type input "**********"
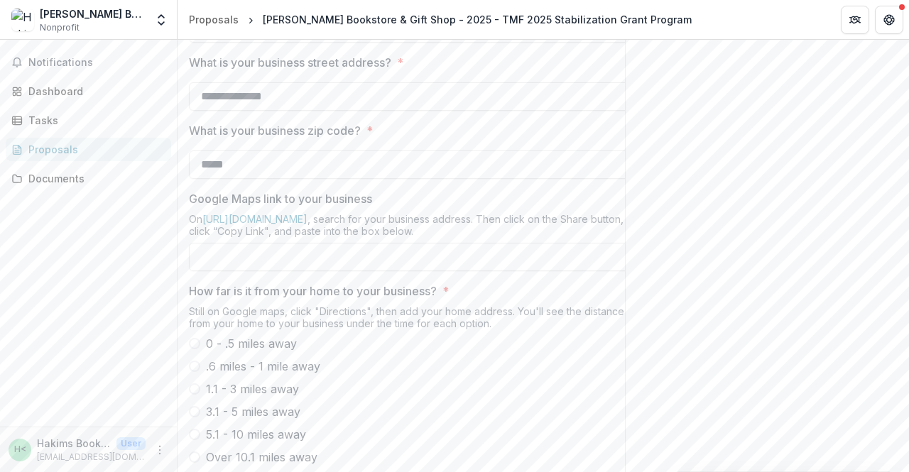
scroll to position [361, 0]
click at [312, 42] on input "**********" at bounding box center [416, 27] width 454 height 28
click at [625, 89] on div "Send comments or questions to The Merchants Fund in the box below. The Merchant…" at bounding box center [767, 311] width 284 height 1265
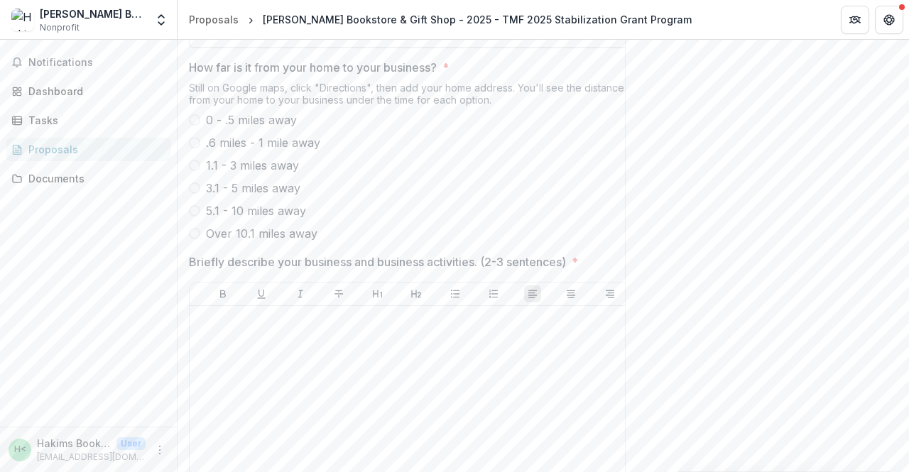
scroll to position [584, 0]
click at [195, 216] on span at bounding box center [194, 209] width 11 height 11
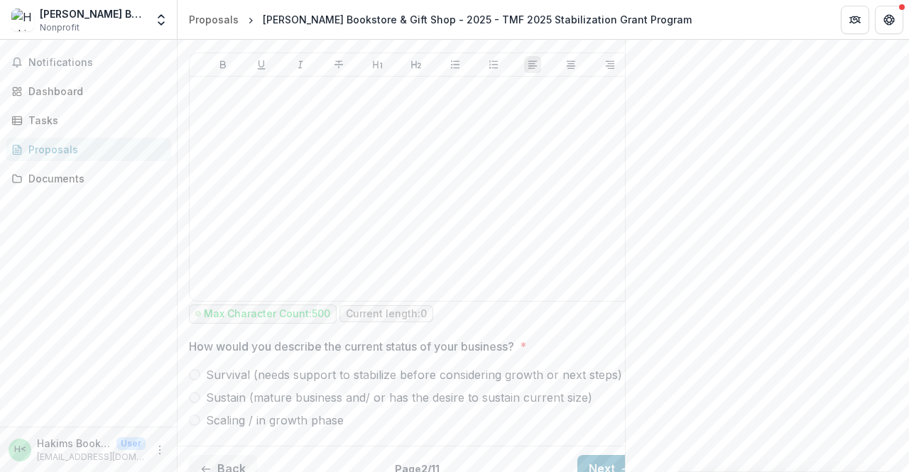
scroll to position [814, 0]
click at [298, 187] on div at bounding box center [416, 188] width 442 height 213
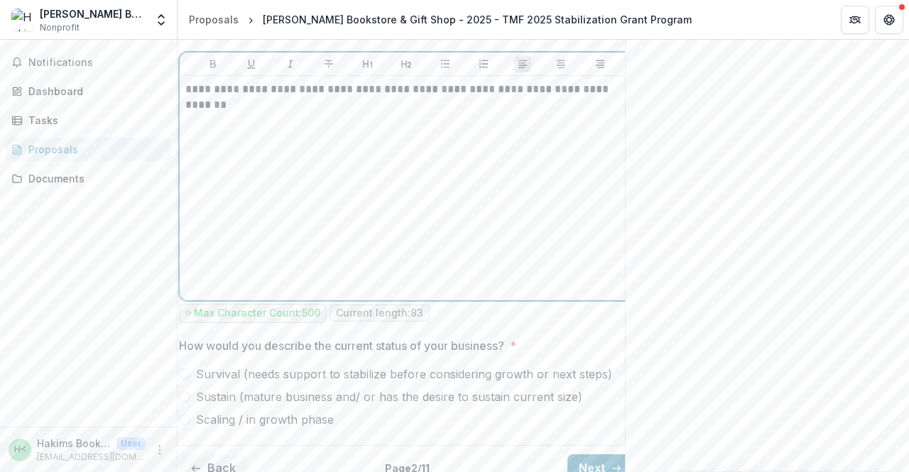
scroll to position [0, 11]
click at [217, 113] on p "**********" at bounding box center [406, 97] width 442 height 31
click at [464, 113] on p "**********" at bounding box center [406, 97] width 442 height 31
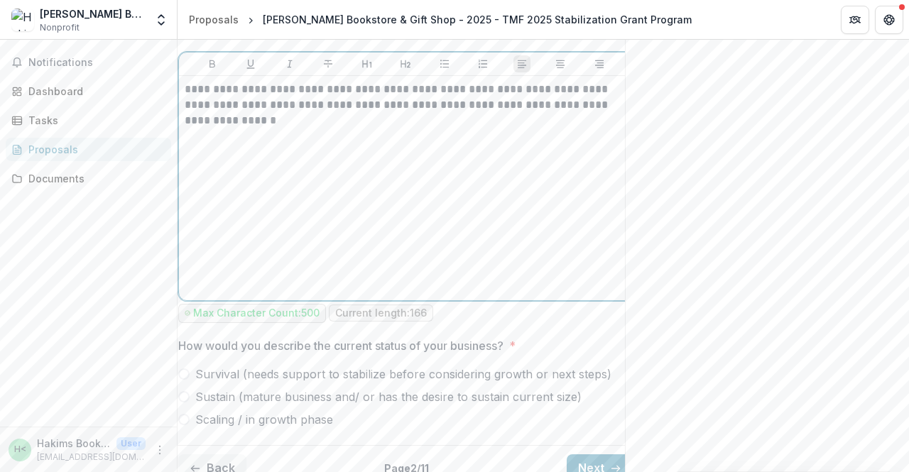
scroll to position [0, 20]
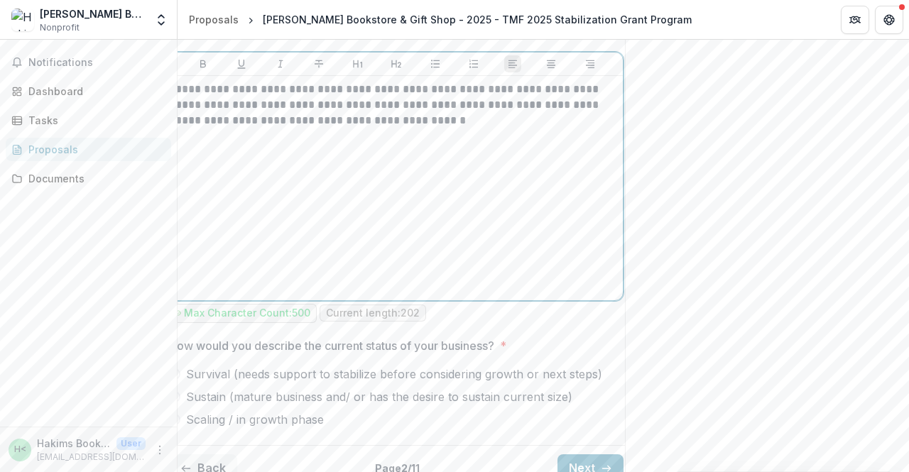
click at [582, 128] on p "**********" at bounding box center [396, 105] width 442 height 47
click at [581, 128] on p "**********" at bounding box center [396, 105] width 442 height 47
click at [290, 128] on p "**********" at bounding box center [396, 105] width 442 height 47
click at [425, 128] on p "**********" at bounding box center [396, 105] width 442 height 47
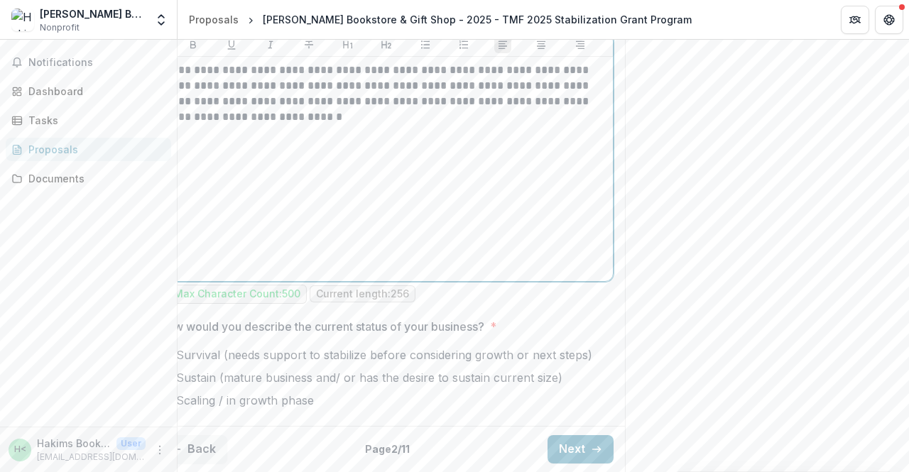
scroll to position [0, 0]
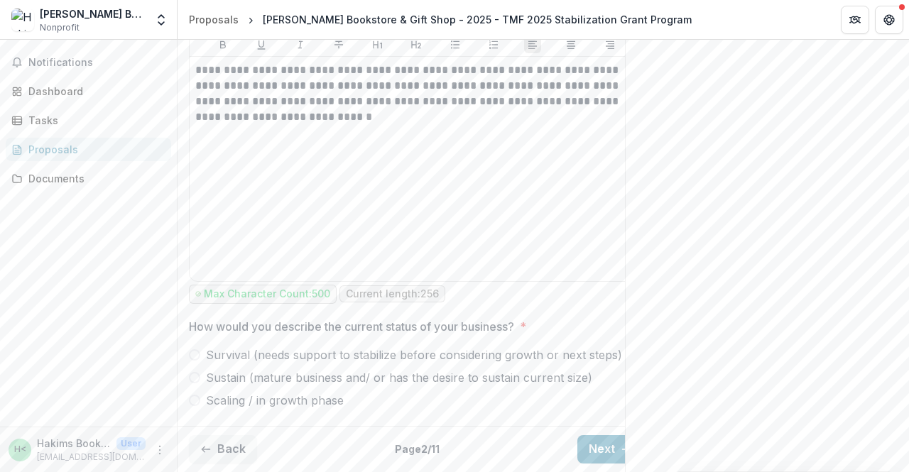
click at [199, 372] on span at bounding box center [194, 377] width 11 height 11
click at [198, 349] on span at bounding box center [194, 354] width 11 height 11
click at [195, 372] on span at bounding box center [194, 377] width 11 height 11
click at [598, 435] on button "Next" at bounding box center [610, 449] width 66 height 28
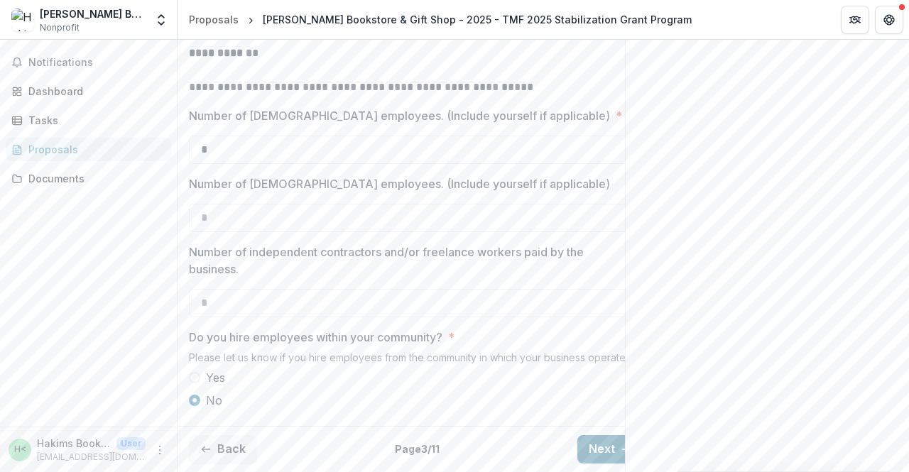
scroll to position [557, 0]
click at [335, 289] on input "Number of independent contractors and/or freelance workers paid by the business." at bounding box center [416, 303] width 454 height 28
click at [677, 283] on div "Send comments or questions to The Merchants Fund in the box below. The Merchant…" at bounding box center [767, 9] width 284 height 926
click at [592, 437] on button "Next" at bounding box center [604, 449] width 66 height 28
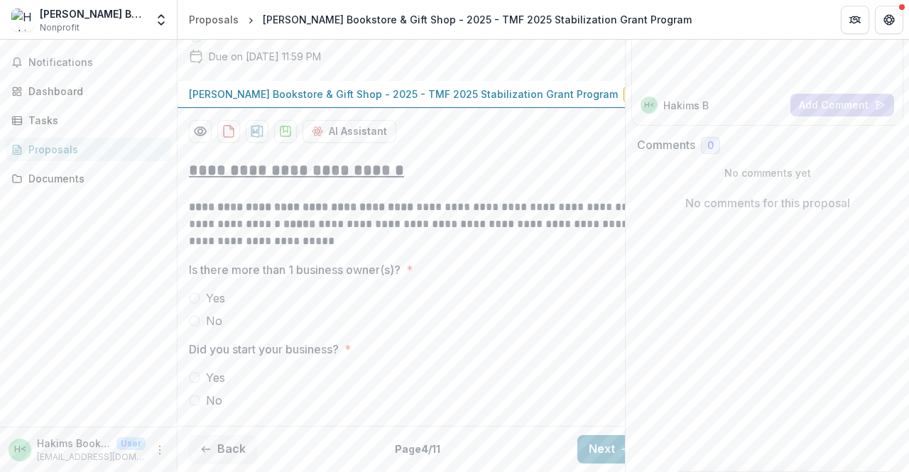
scroll to position [177, 0]
click at [193, 327] on span at bounding box center [194, 320] width 11 height 11
click at [193, 395] on span at bounding box center [194, 400] width 11 height 11
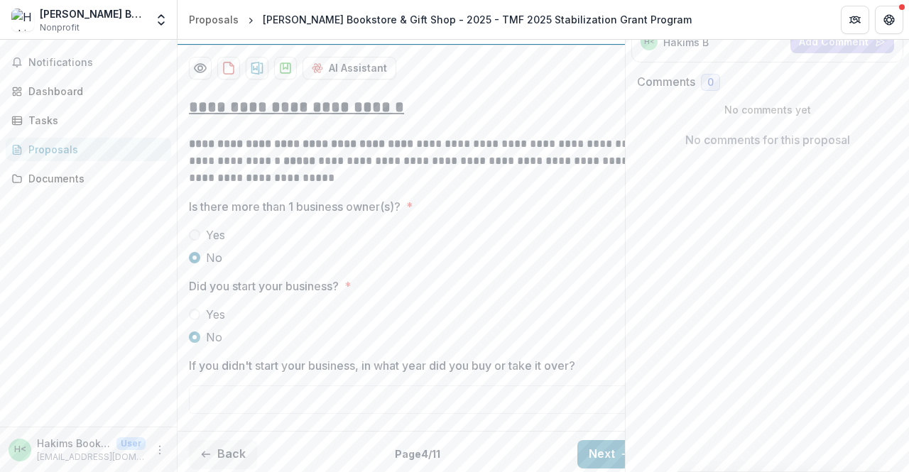
scroll to position [284, 0]
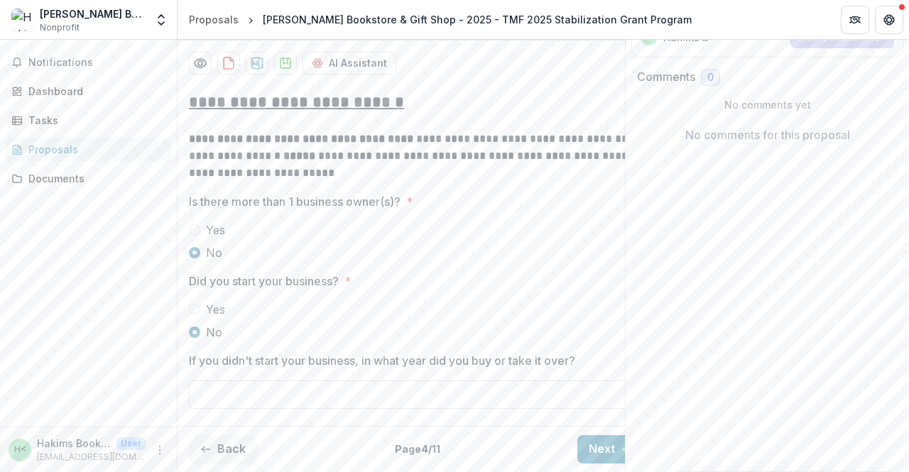
click at [221, 383] on input "If you didn't start your business, in what year did you buy or take it over?" at bounding box center [416, 394] width 454 height 28
type input "****"
click at [598, 435] on button "Next" at bounding box center [610, 449] width 66 height 28
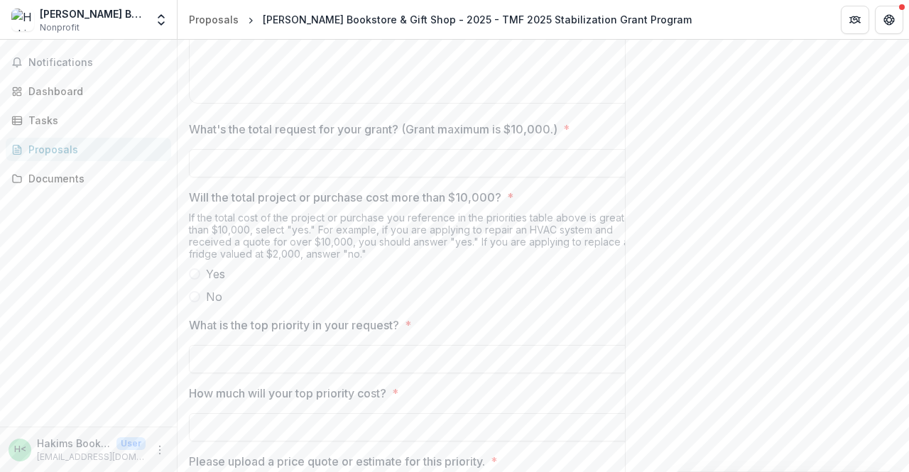
scroll to position [1516, 0]
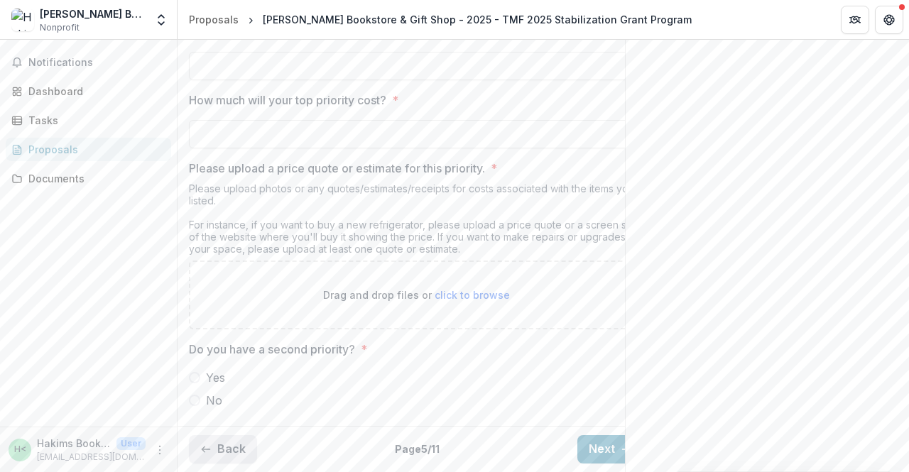
click at [210, 435] on button "Back" at bounding box center [223, 449] width 68 height 28
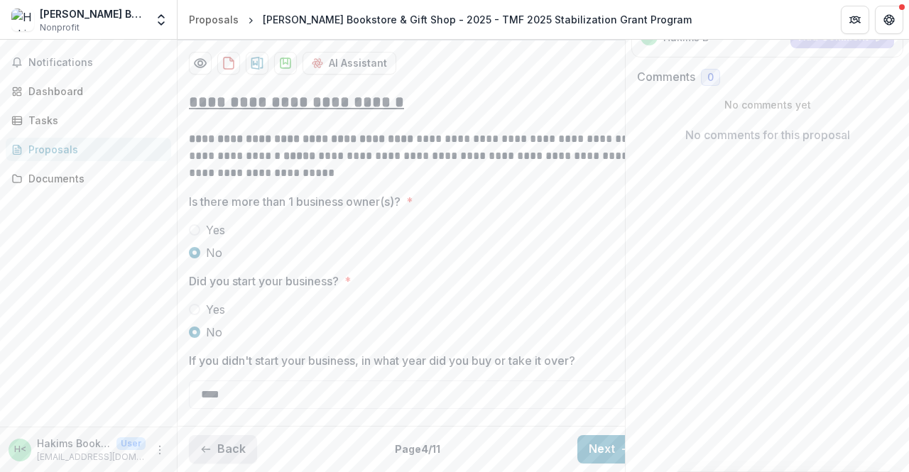
scroll to position [284, 0]
click at [210, 444] on icon "button" at bounding box center [205, 449] width 11 height 11
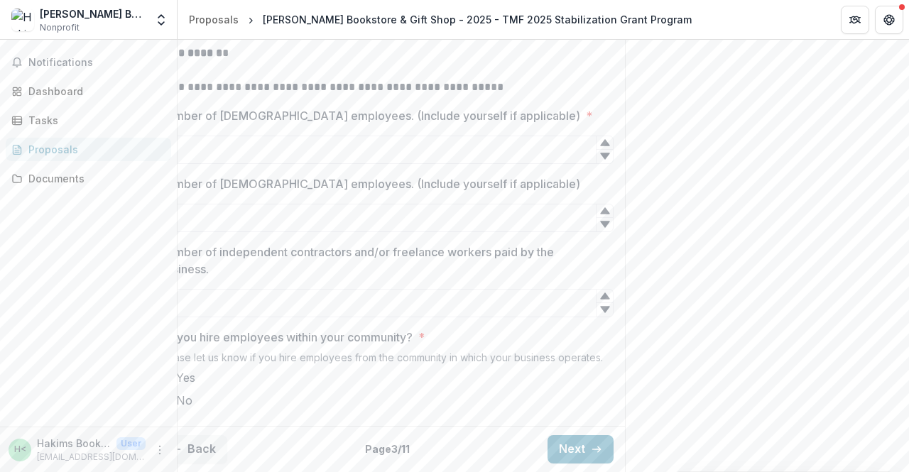
scroll to position [557, 0]
click at [561, 435] on button "Next" at bounding box center [580, 449] width 66 height 28
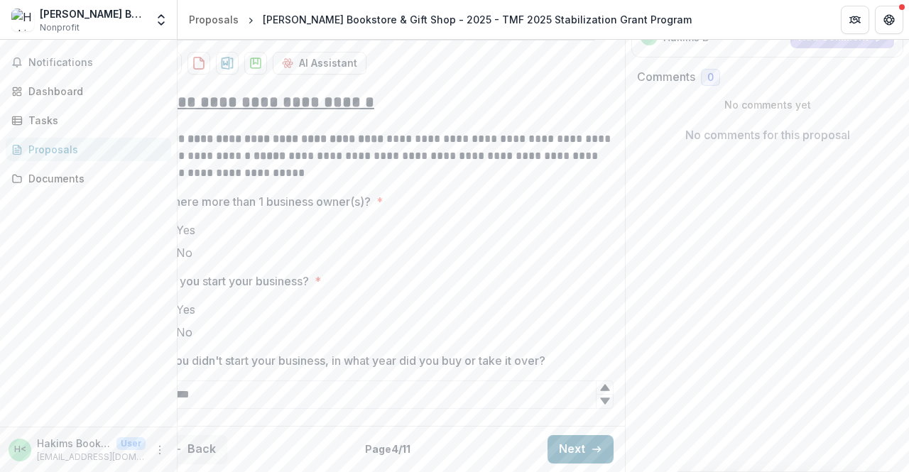
scroll to position [284, 0]
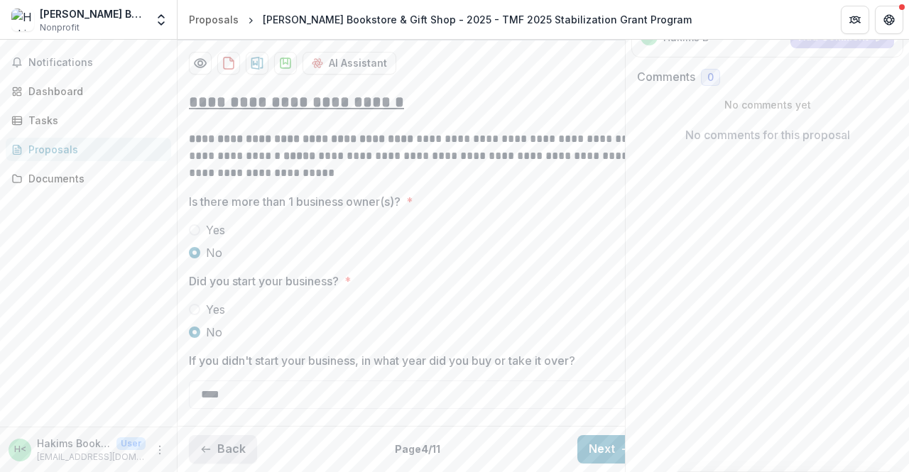
click at [221, 439] on button "Back" at bounding box center [223, 449] width 68 height 28
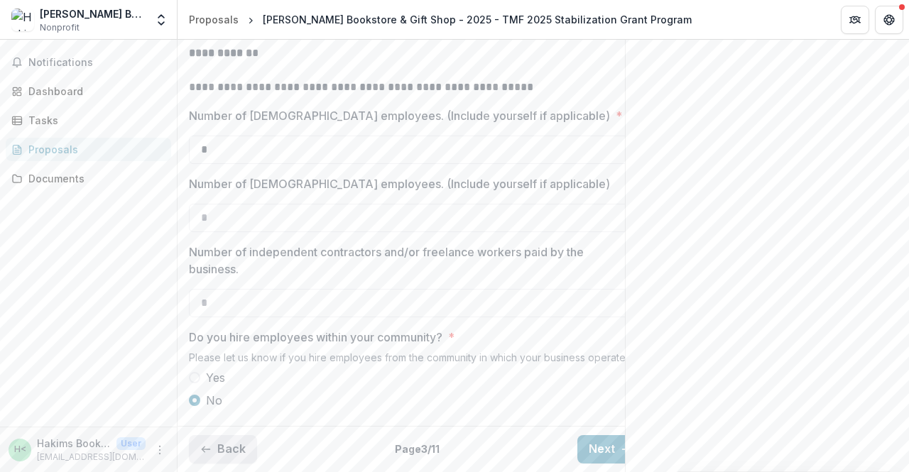
scroll to position [557, 0]
click at [221, 439] on button "Back" at bounding box center [223, 449] width 68 height 28
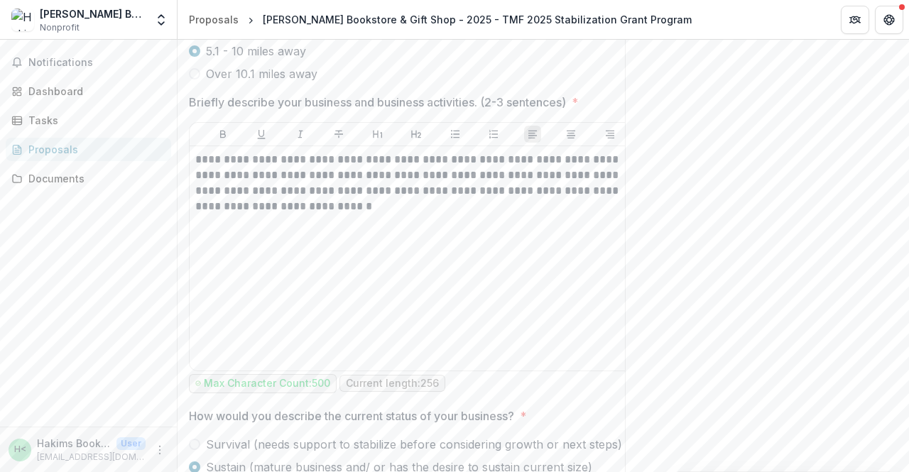
scroll to position [893, 0]
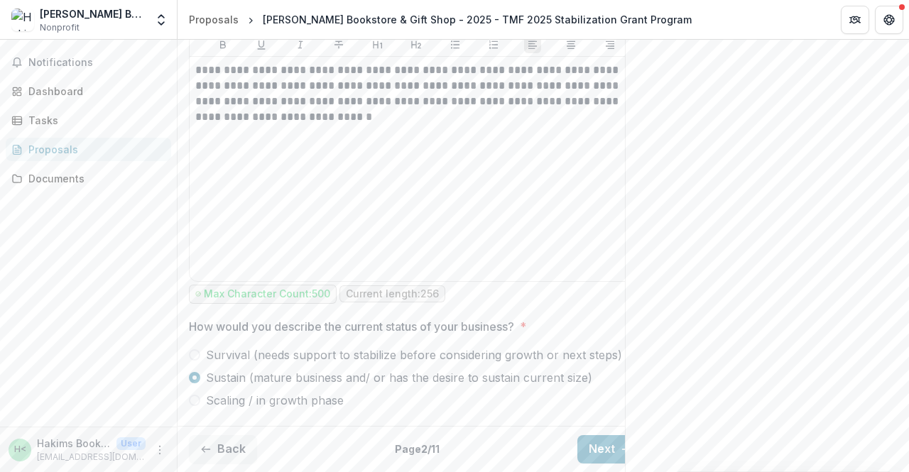
click at [196, 349] on span at bounding box center [194, 354] width 11 height 11
click at [597, 435] on button "Next" at bounding box center [610, 449] width 66 height 28
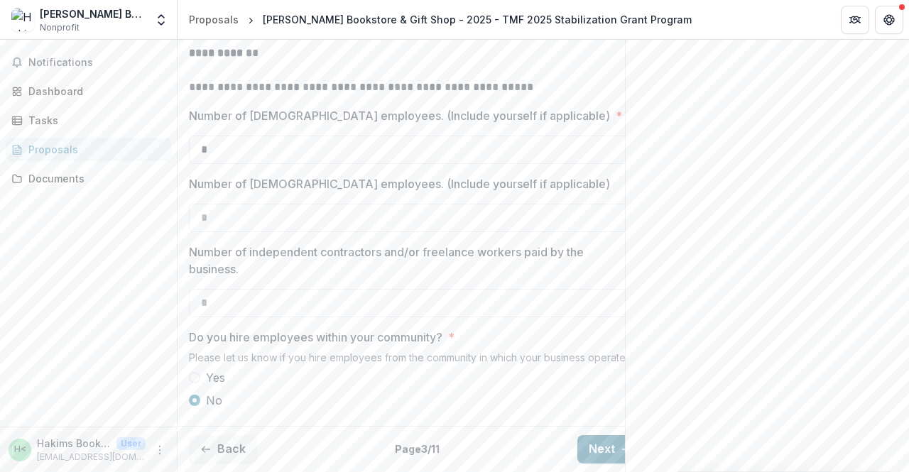
click at [597, 435] on button "Next" at bounding box center [610, 449] width 66 height 28
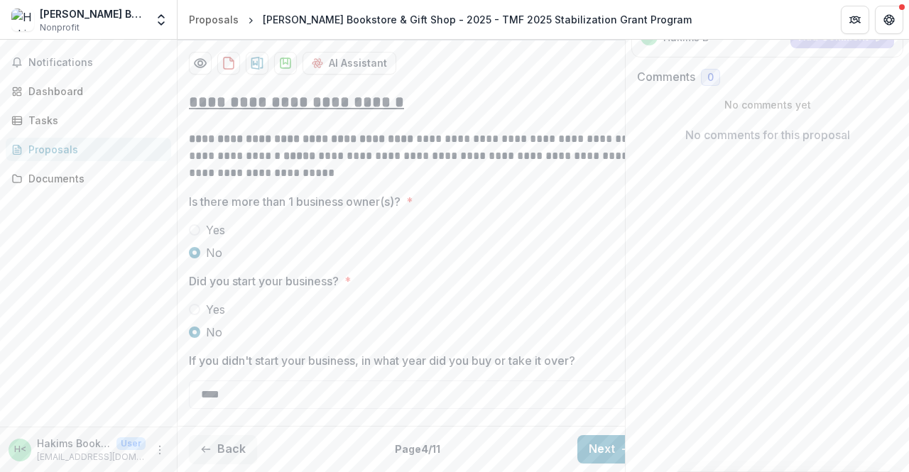
scroll to position [284, 0]
click at [596, 437] on button "Next" at bounding box center [610, 449] width 66 height 28
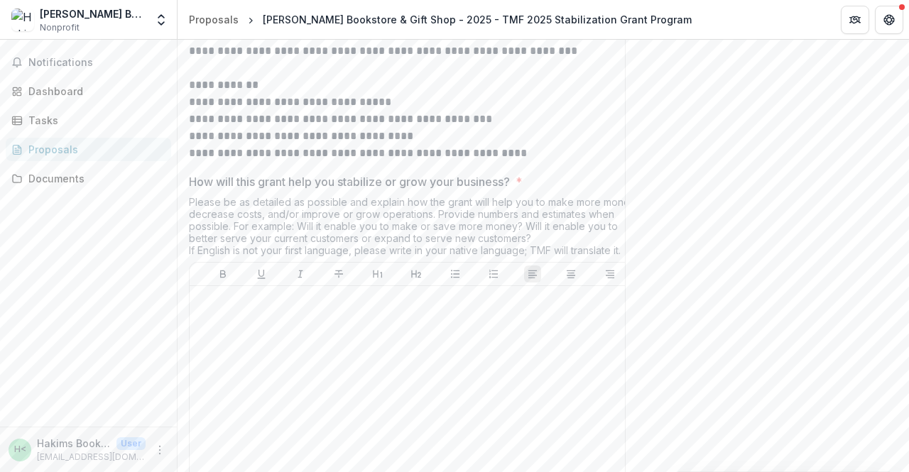
scroll to position [764, 0]
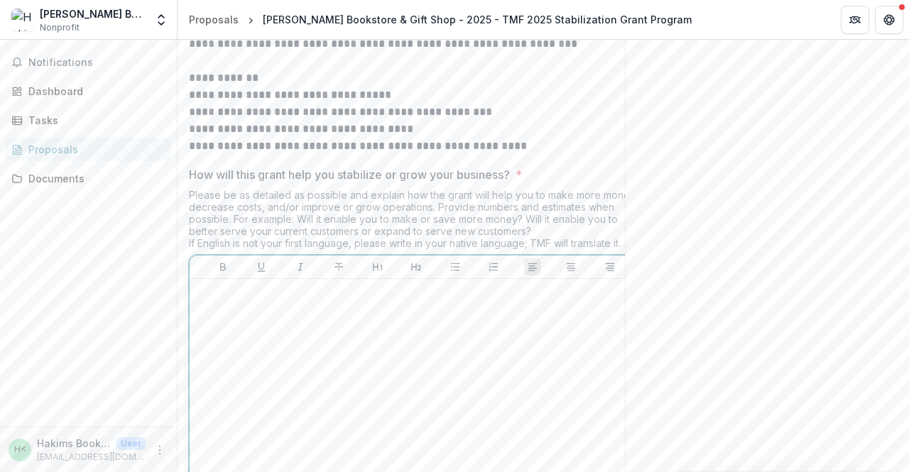
click at [270, 371] on div at bounding box center [416, 391] width 442 height 213
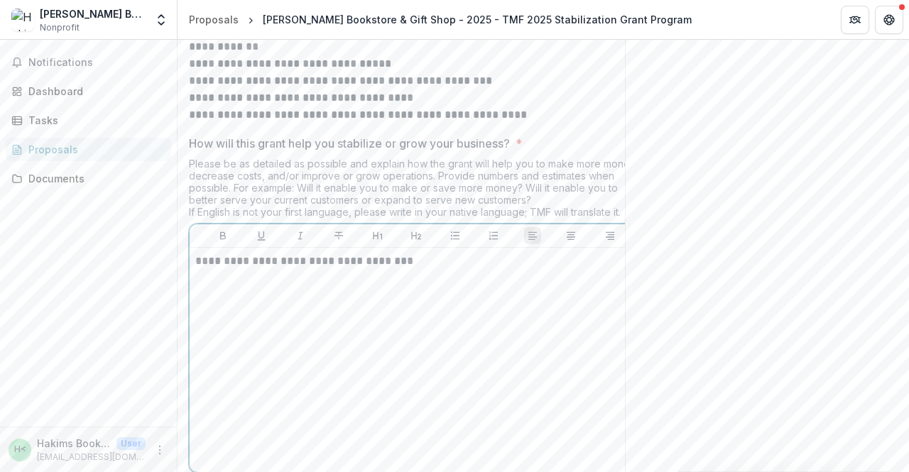
scroll to position [796, 0]
click at [500, 268] on p "**********" at bounding box center [416, 261] width 442 height 16
click at [314, 300] on p "**********" at bounding box center [416, 292] width 442 height 16
click at [423, 300] on p "**********" at bounding box center [416, 292] width 442 height 16
click at [430, 300] on p "**********" at bounding box center [416, 292] width 442 height 16
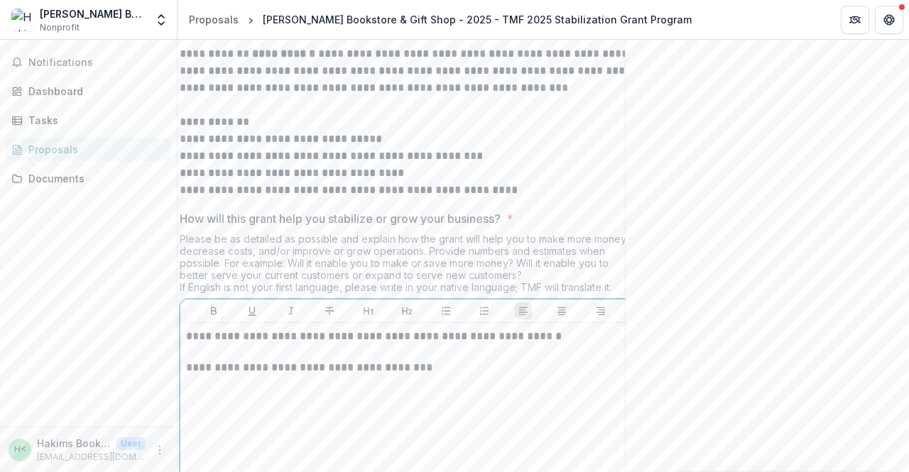
scroll to position [719, 0]
click at [549, 345] on p "**********" at bounding box center [407, 337] width 442 height 16
click at [423, 376] on p "**********" at bounding box center [407, 369] width 442 height 16
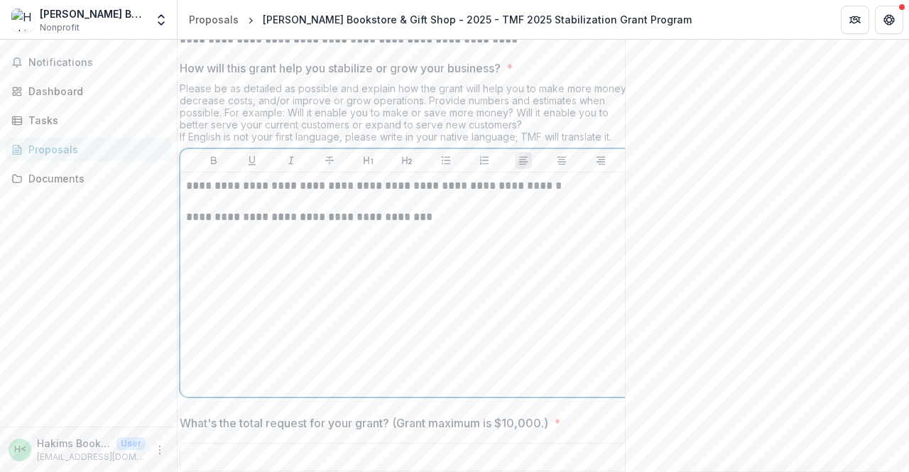
scroll to position [867, 0]
